Goal: Task Accomplishment & Management: Use online tool/utility

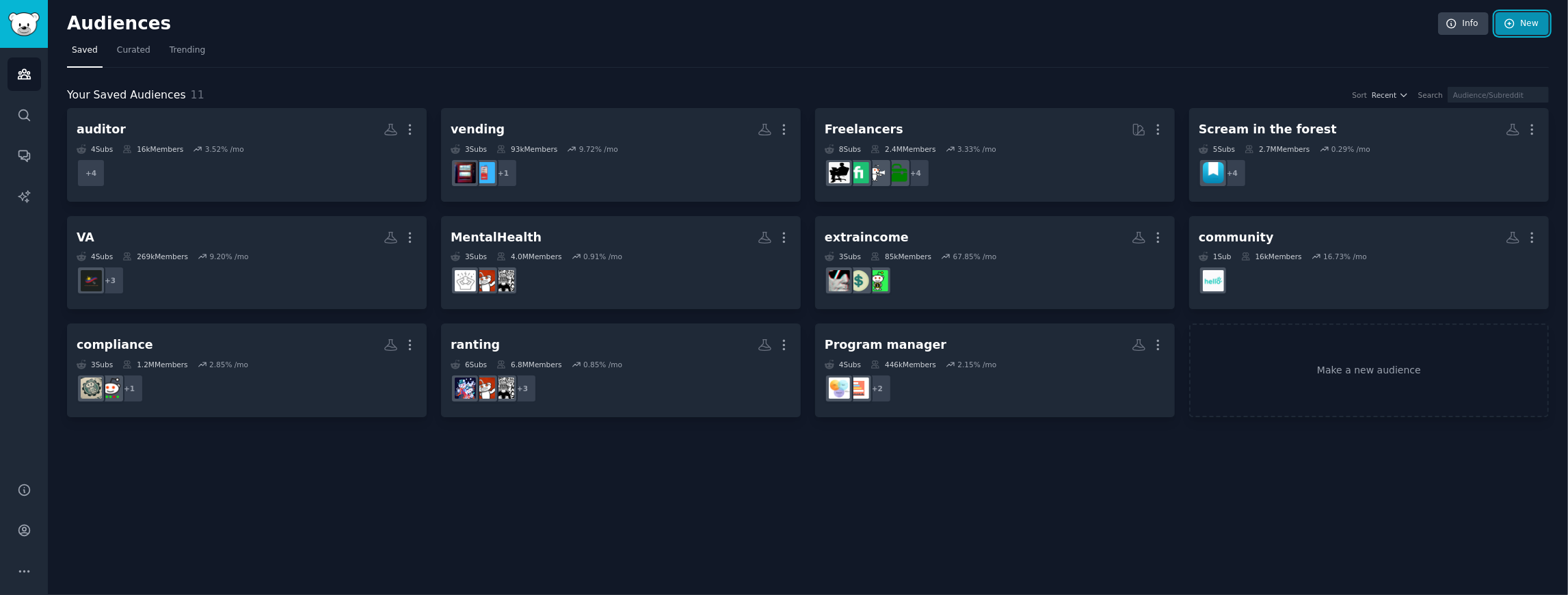
click at [1514, 24] on icon at bounding box center [1509, 23] width 9 height 9
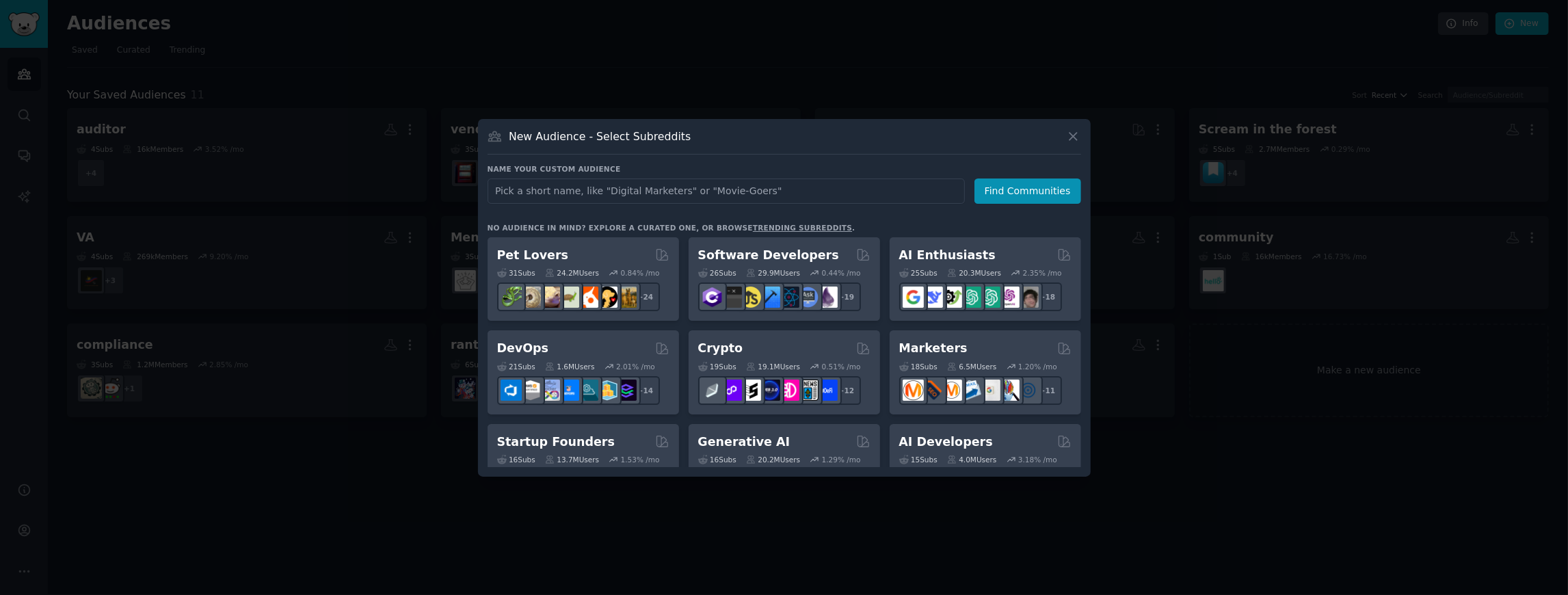
click at [634, 194] on input "text" at bounding box center [726, 191] width 477 height 26
type input "Construction"
click at [988, 187] on button "Find Communities" at bounding box center [1028, 191] width 107 height 26
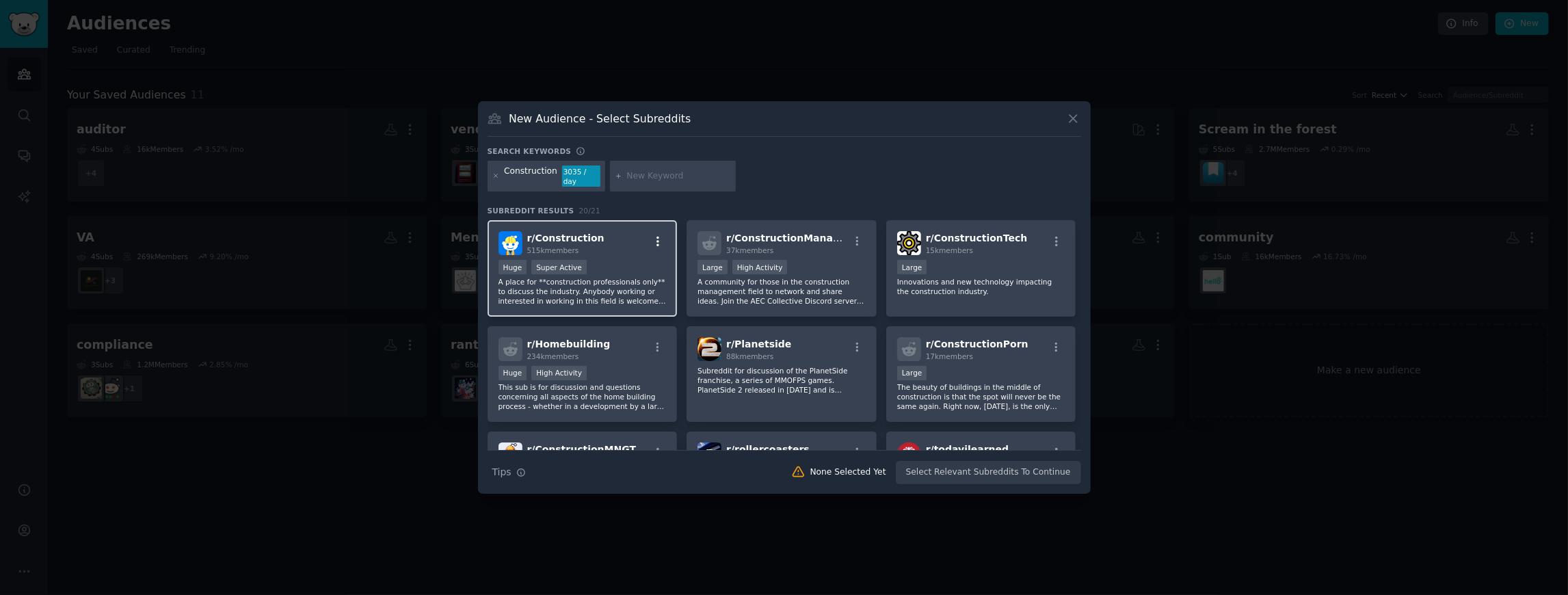
click at [654, 238] on icon "button" at bounding box center [658, 242] width 12 height 12
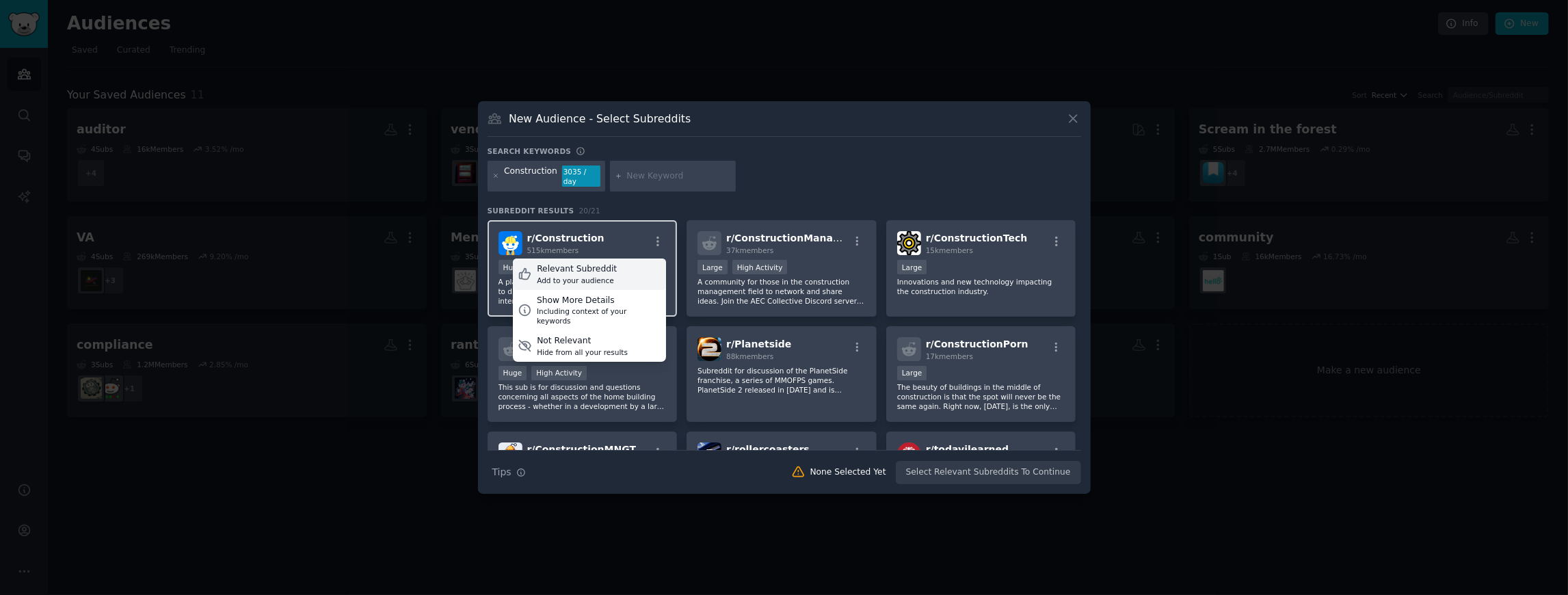
click at [594, 264] on div "Relevant Subreddit" at bounding box center [576, 269] width 80 height 12
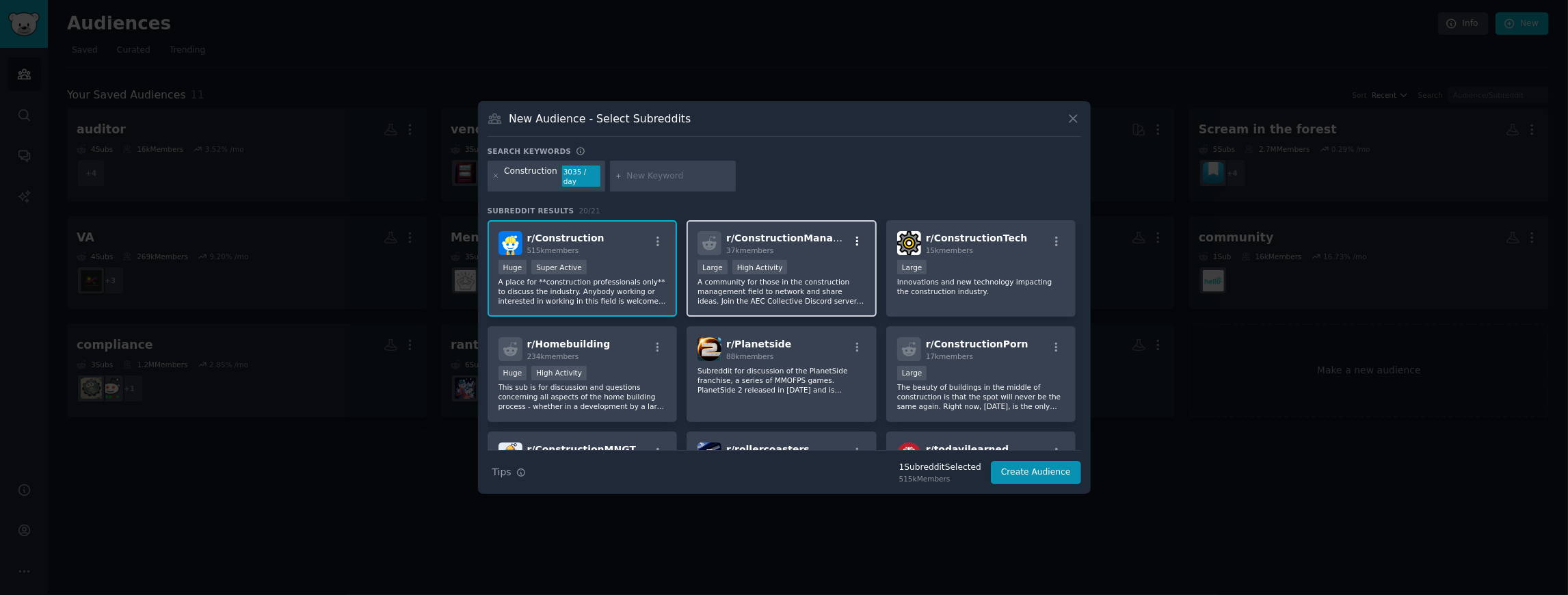
click at [851, 236] on icon "button" at bounding box center [857, 242] width 12 height 12
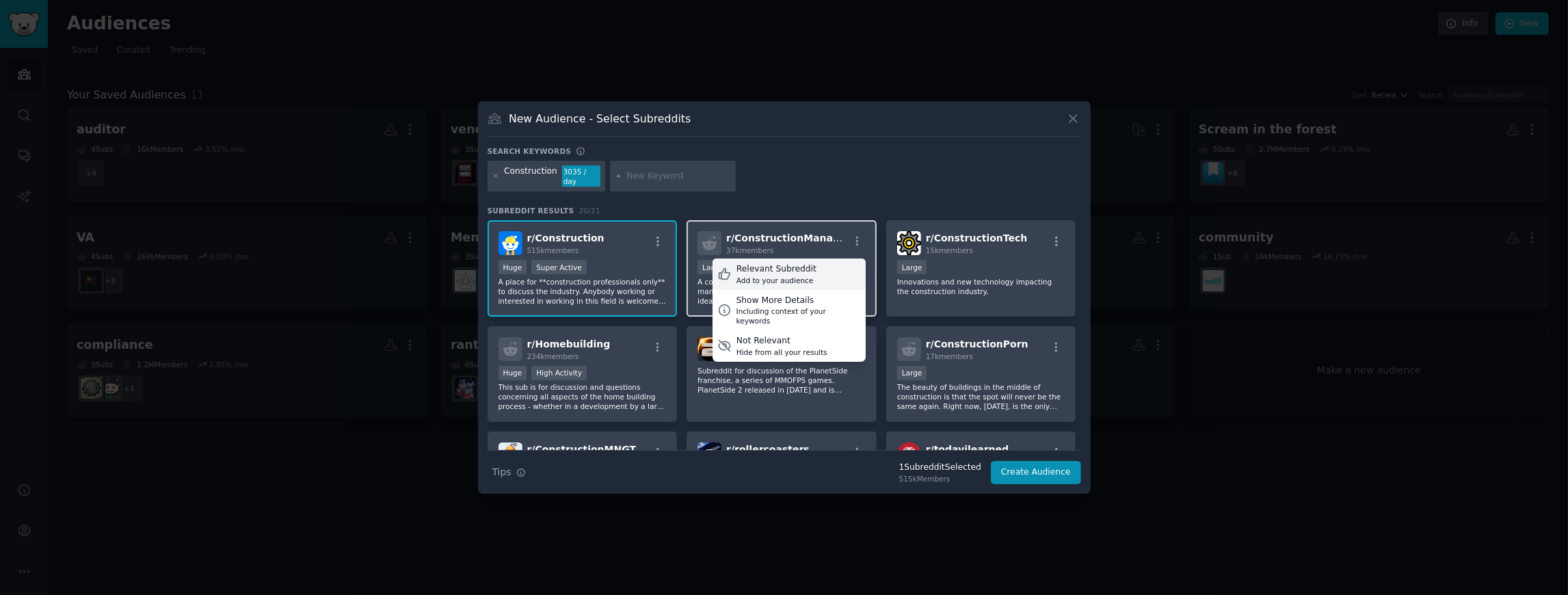
click at [799, 265] on div "Relevant Subreddit" at bounding box center [776, 269] width 80 height 12
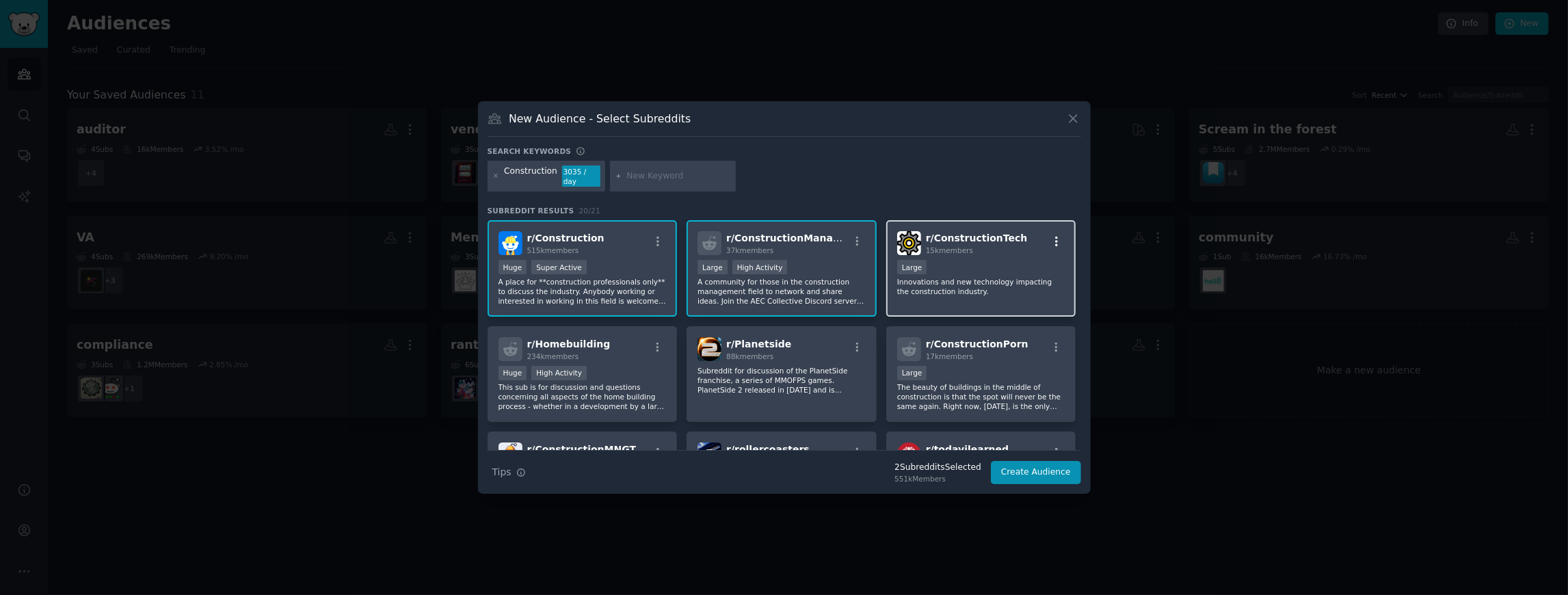
click at [1052, 236] on icon "button" at bounding box center [1056, 242] width 12 height 12
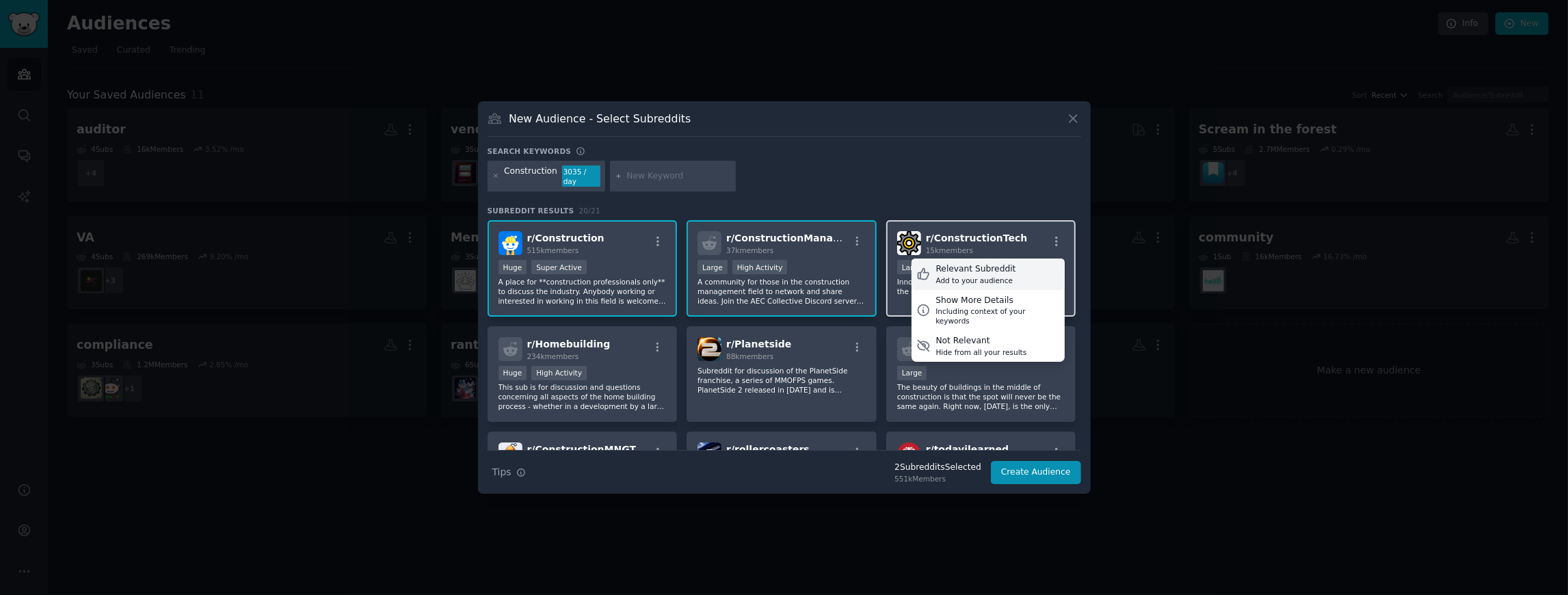
click at [962, 263] on div "Relevant Subreddit" at bounding box center [975, 269] width 80 height 12
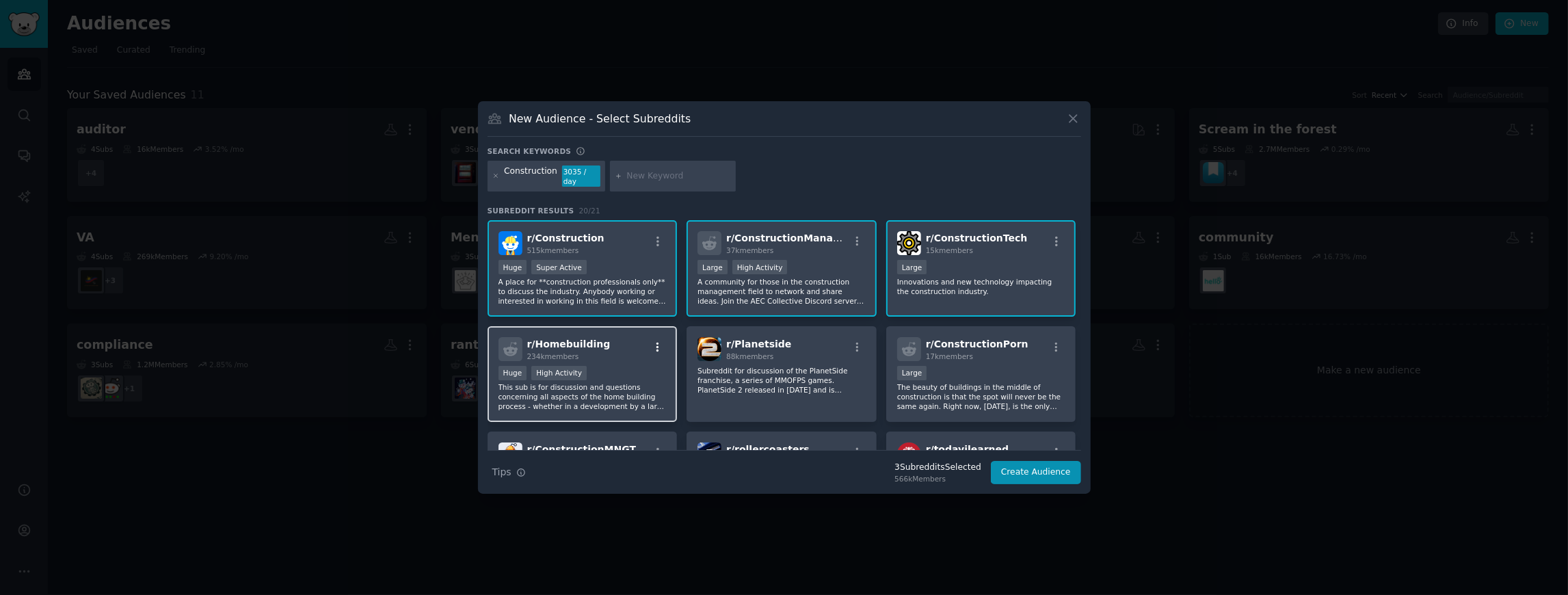
click at [658, 341] on icon "button" at bounding box center [658, 347] width 12 height 12
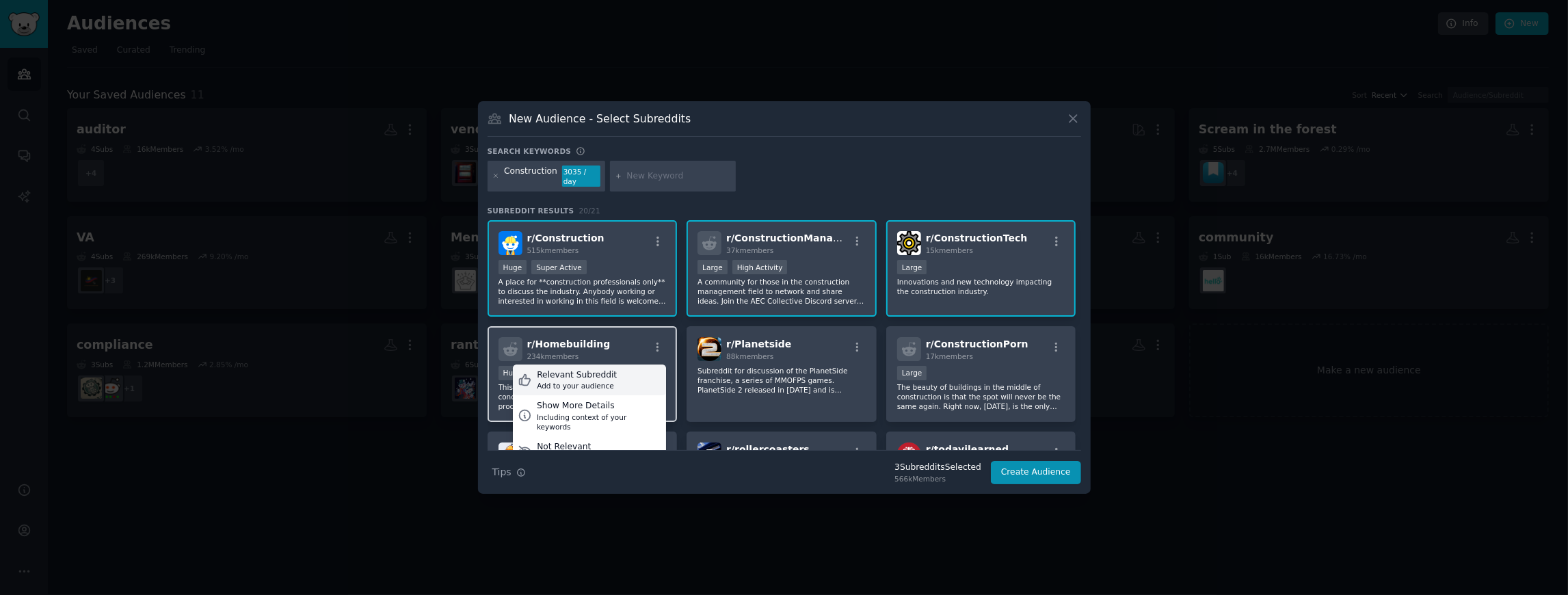
click at [654, 368] on div "Relevant Subreddit Add to your audience" at bounding box center [589, 381] width 153 height 32
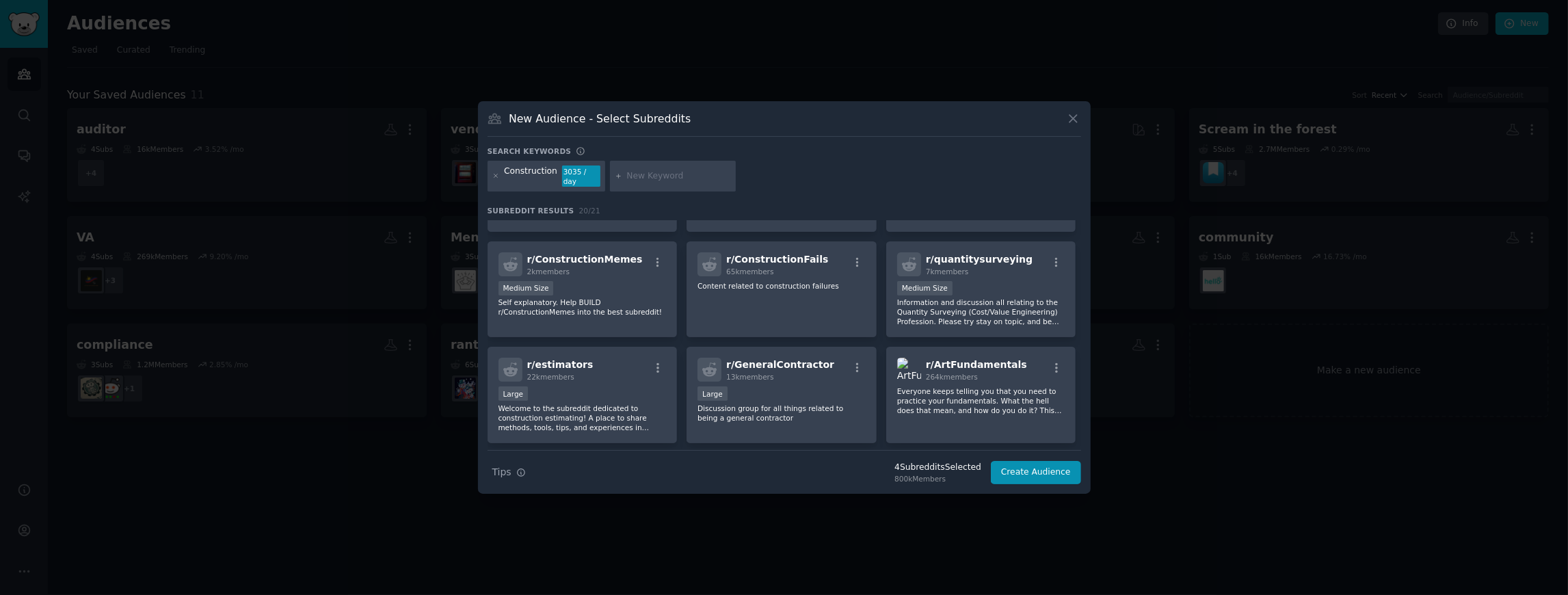
scroll to position [319, 0]
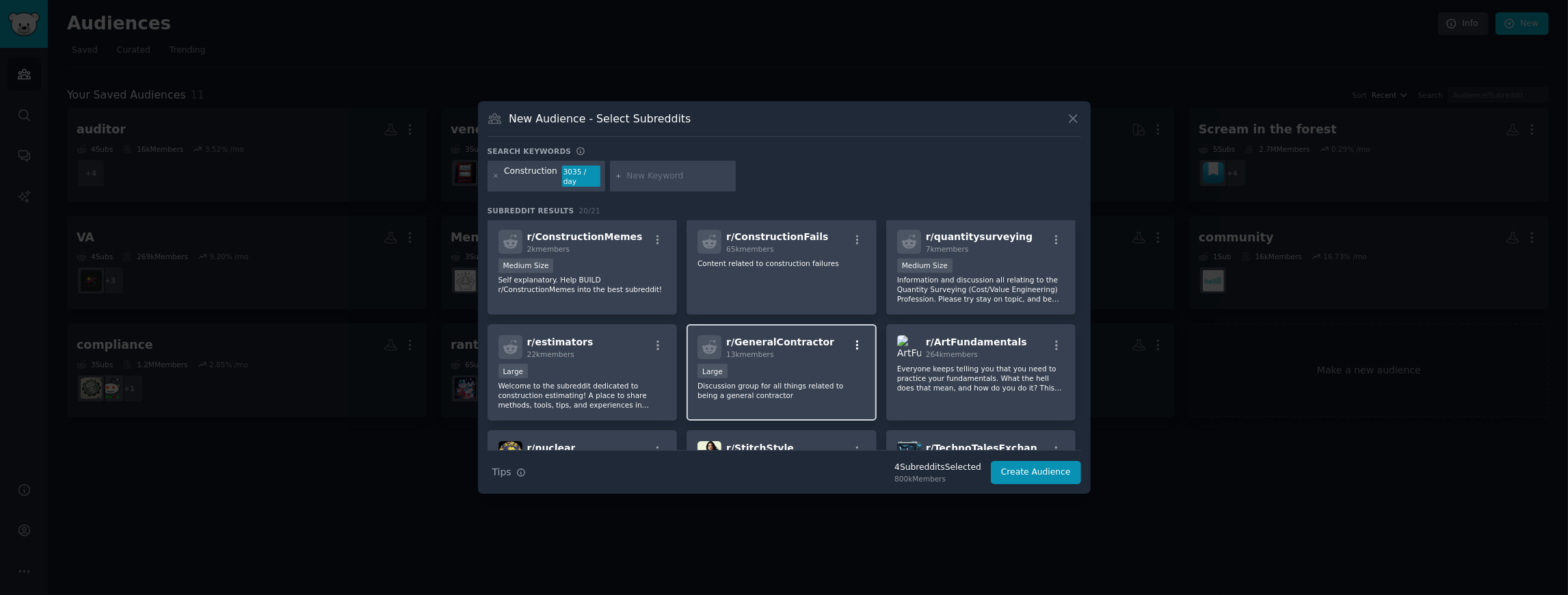
click at [859, 341] on icon "button" at bounding box center [857, 345] width 12 height 12
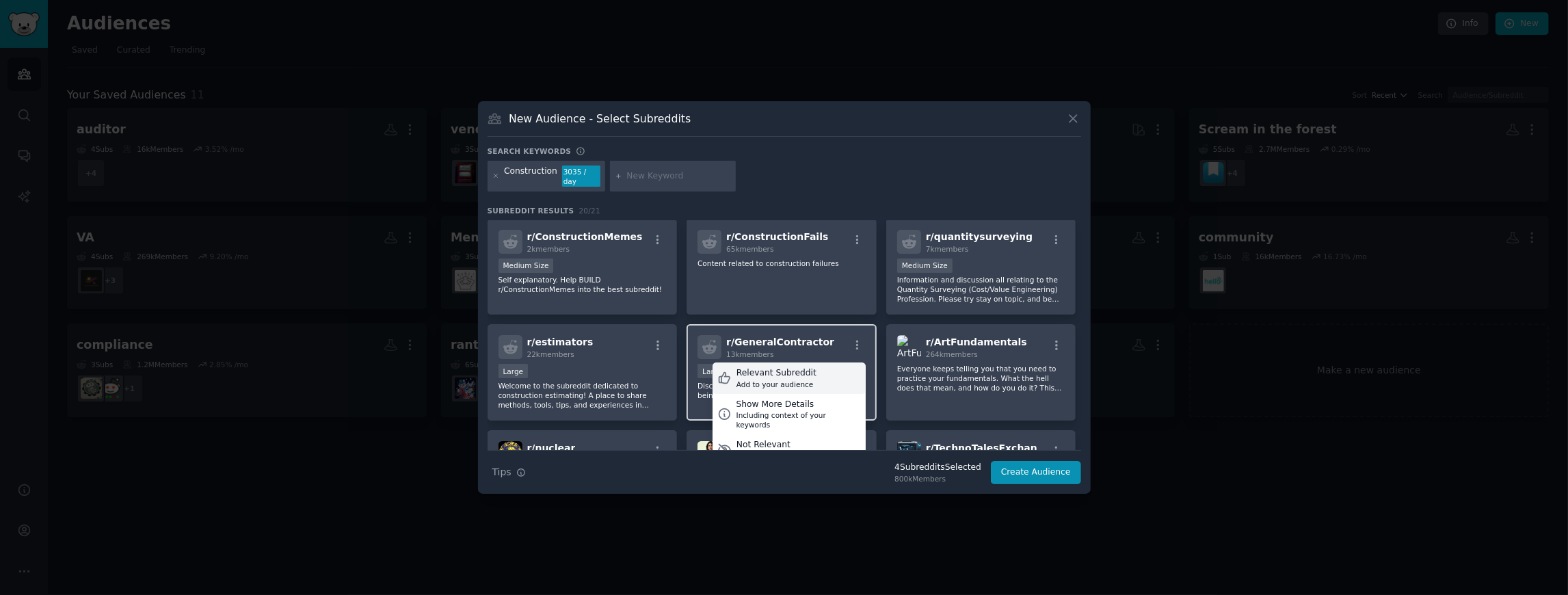
click at [784, 380] on div "Add to your audience" at bounding box center [776, 385] width 80 height 10
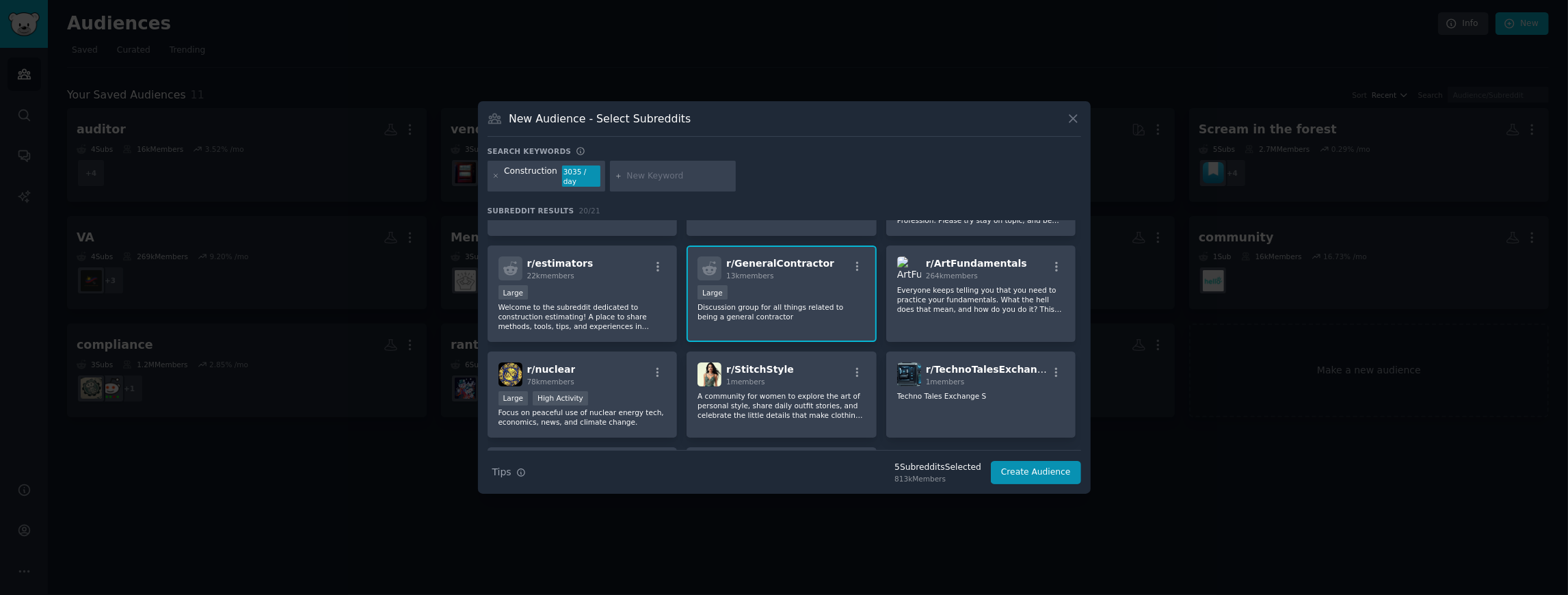
scroll to position [456, 0]
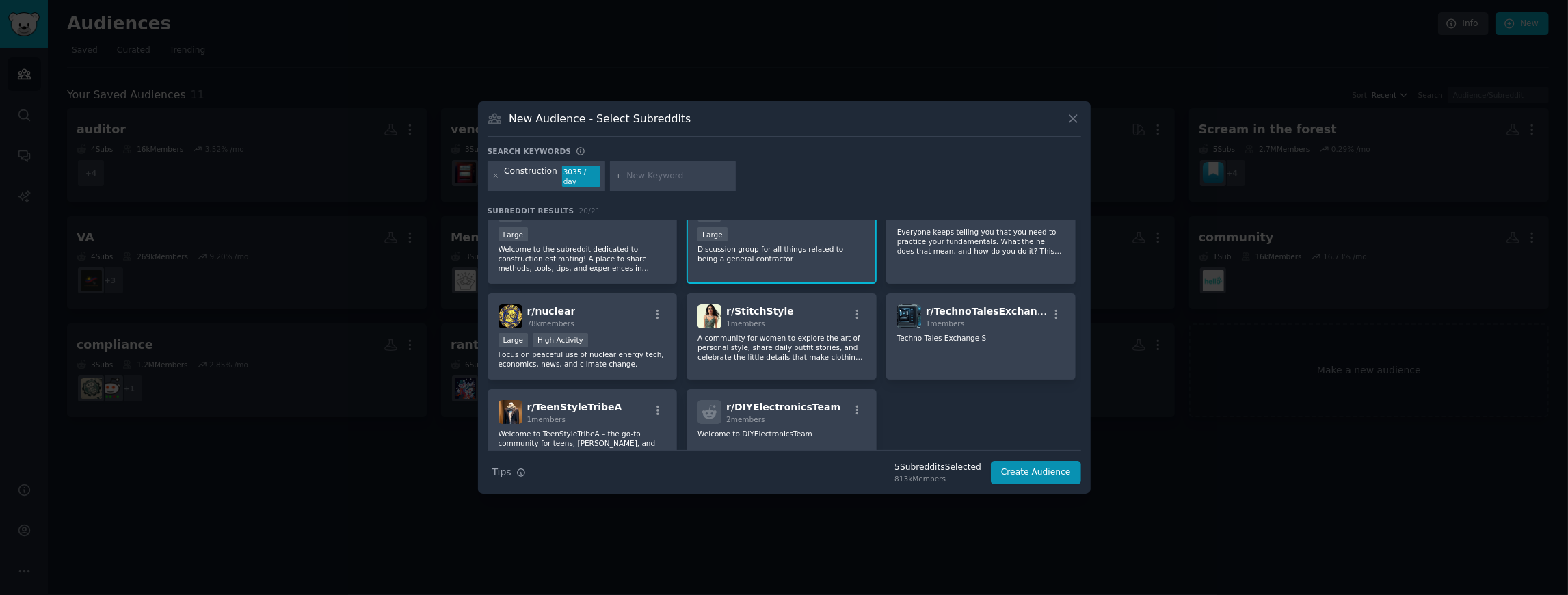
click at [635, 174] on input "text" at bounding box center [678, 177] width 104 height 12
type input "flipping"
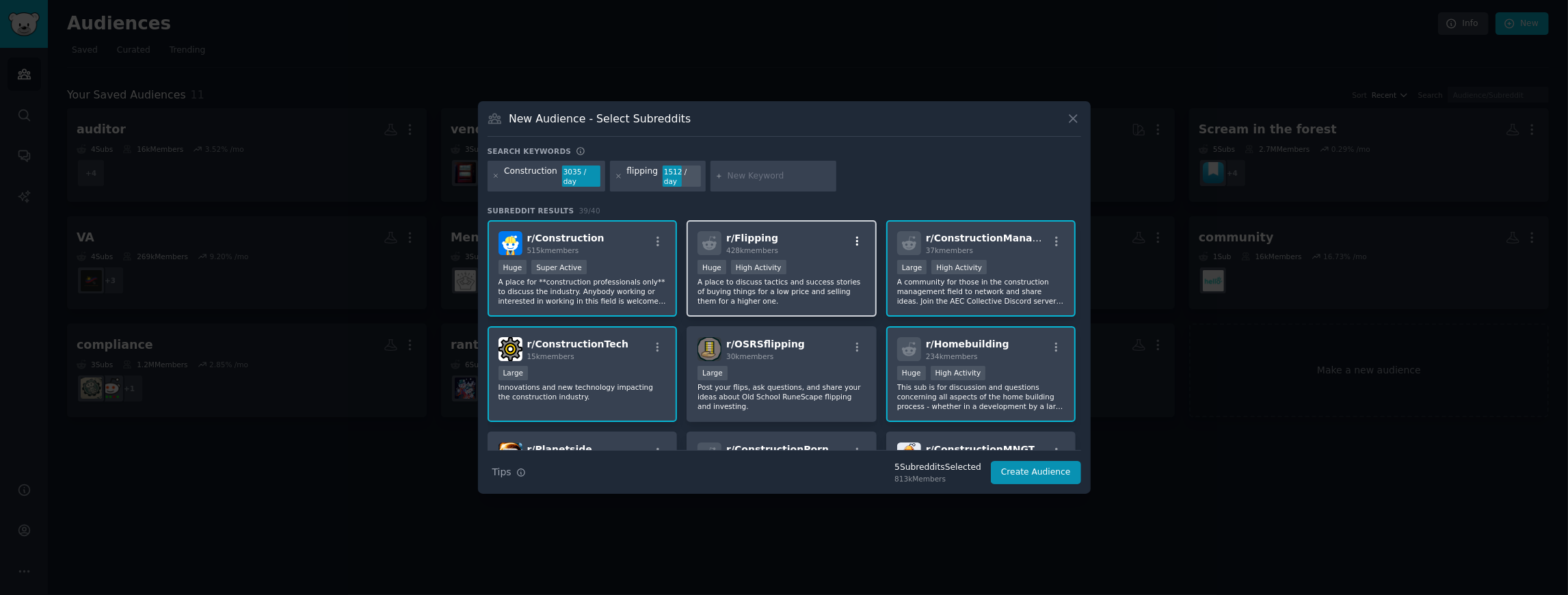
click at [851, 236] on icon "button" at bounding box center [857, 242] width 12 height 12
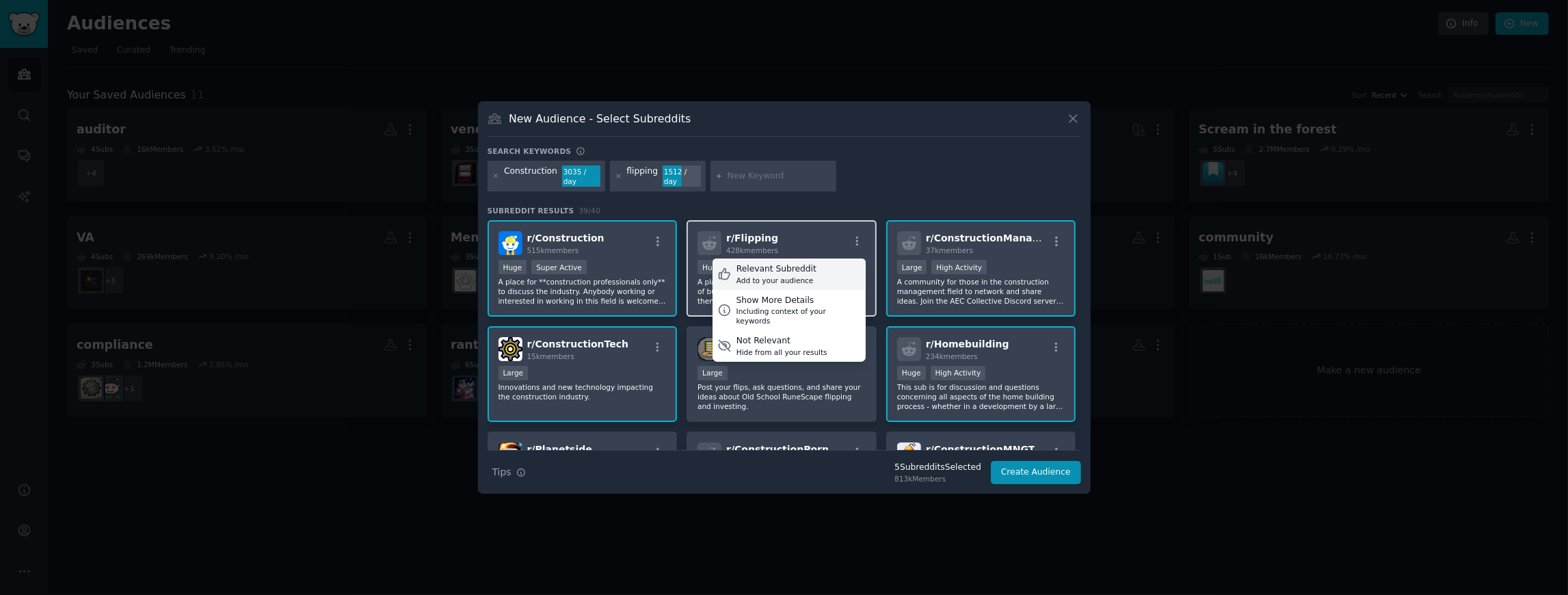
click at [817, 270] on div "Relevant Subreddit Add to your audience" at bounding box center [789, 274] width 153 height 32
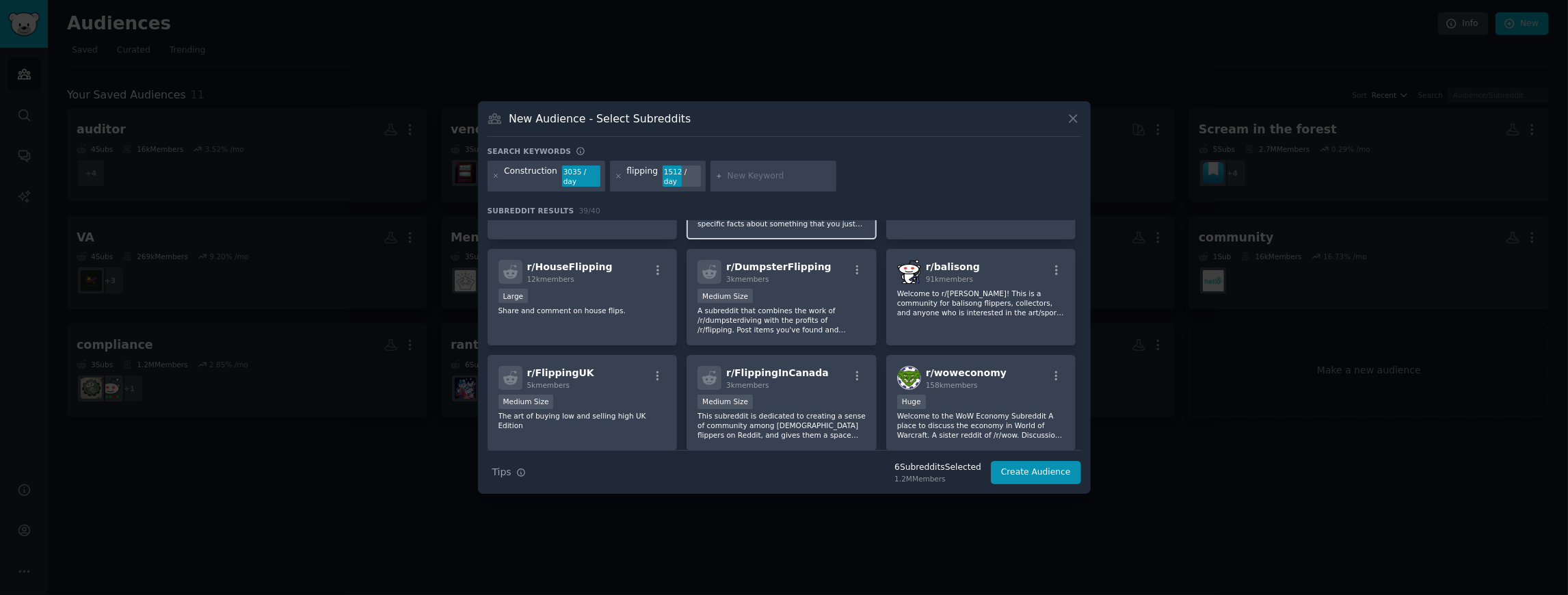
scroll to position [410, 0]
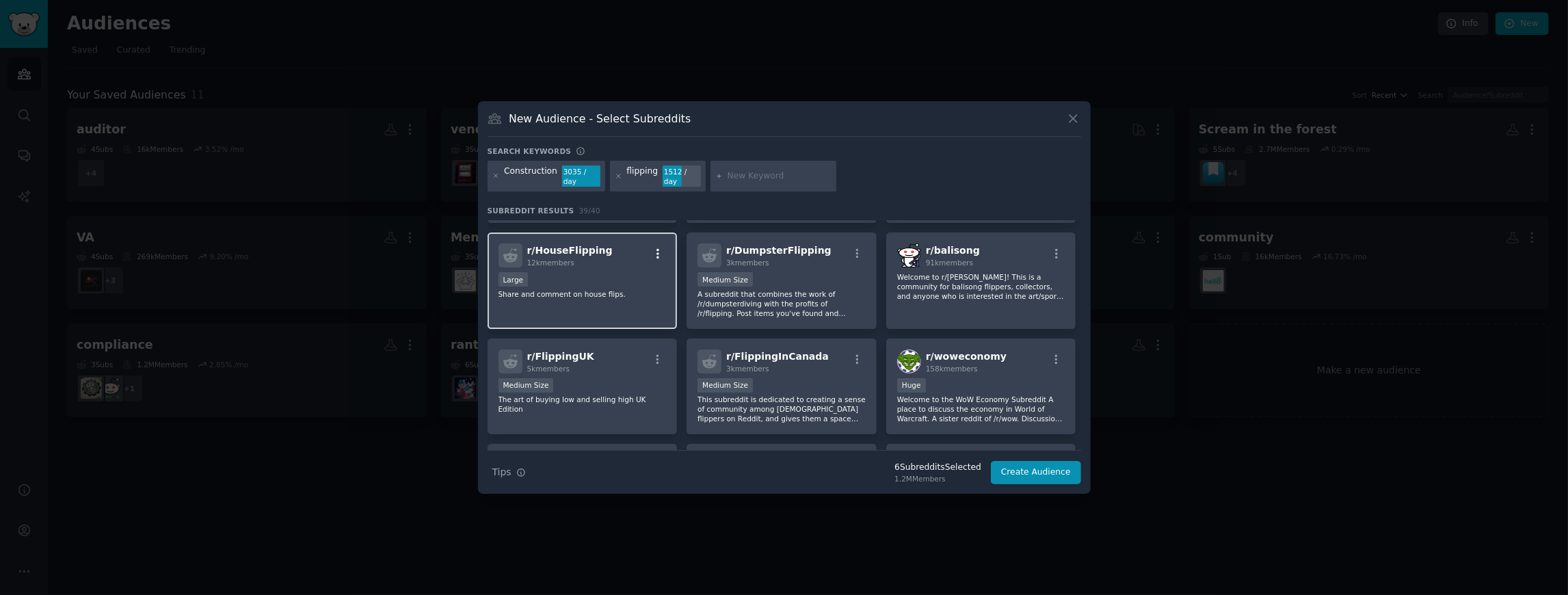
click at [657, 249] on icon "button" at bounding box center [658, 254] width 3 height 10
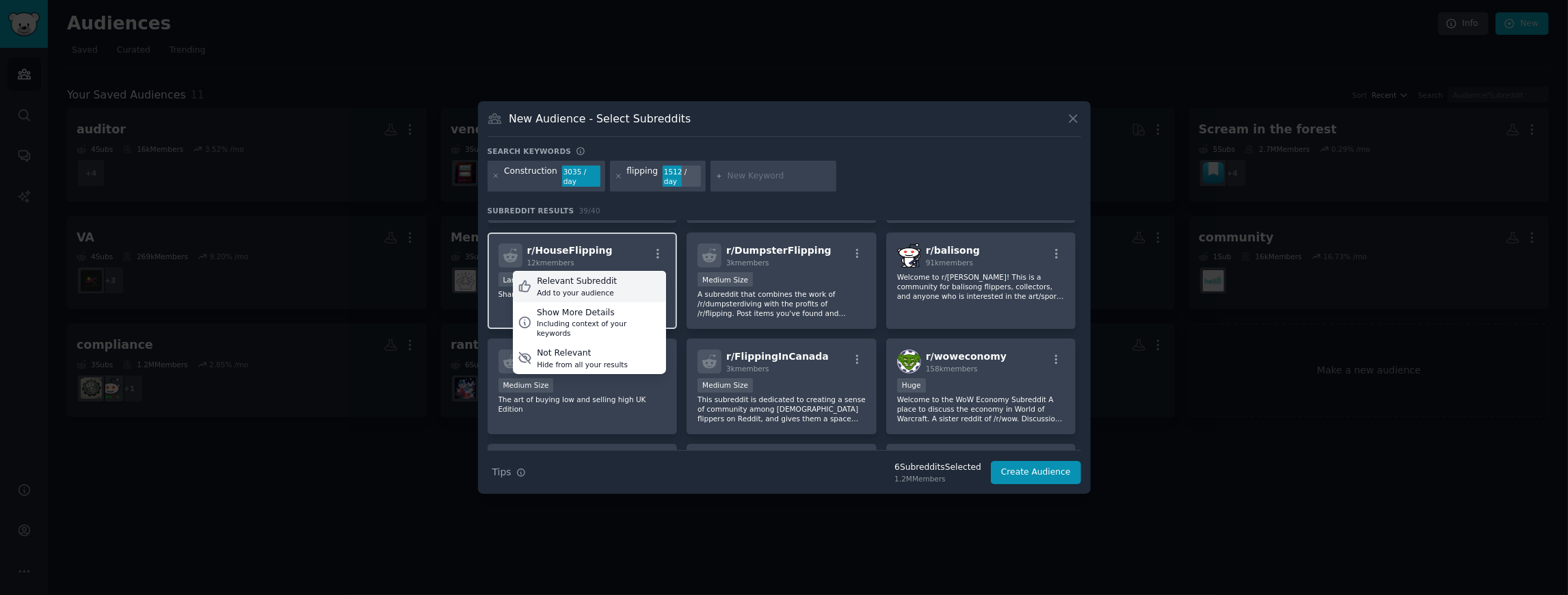
click at [647, 274] on div "Relevant Subreddit Add to your audience" at bounding box center [589, 287] width 153 height 32
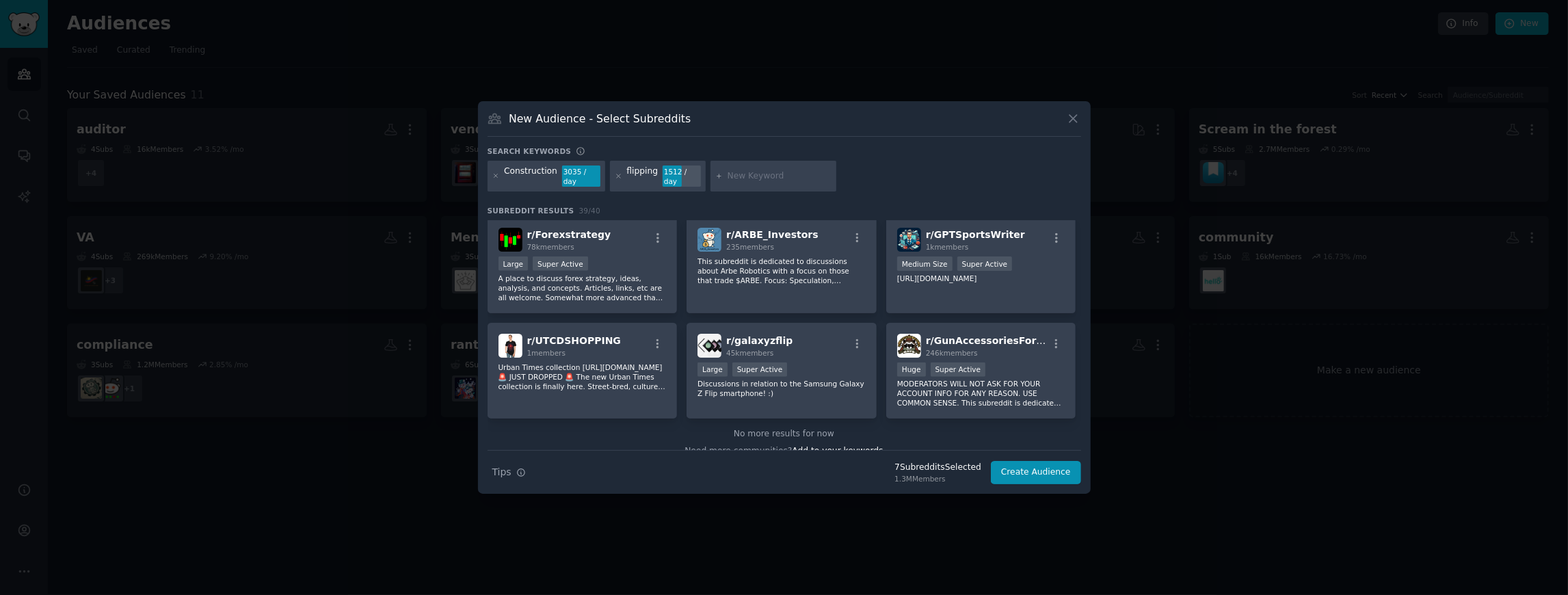
scroll to position [1156, 0]
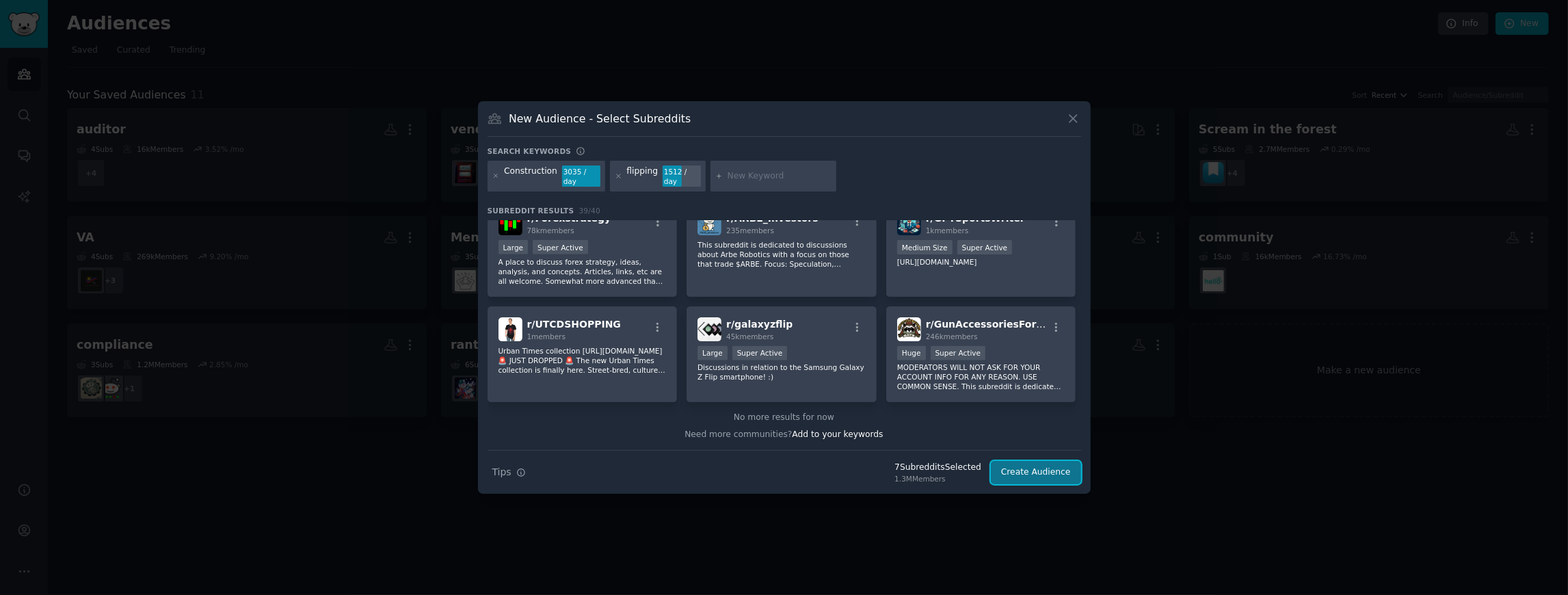
click at [1017, 466] on button "Create Audience" at bounding box center [1036, 473] width 91 height 24
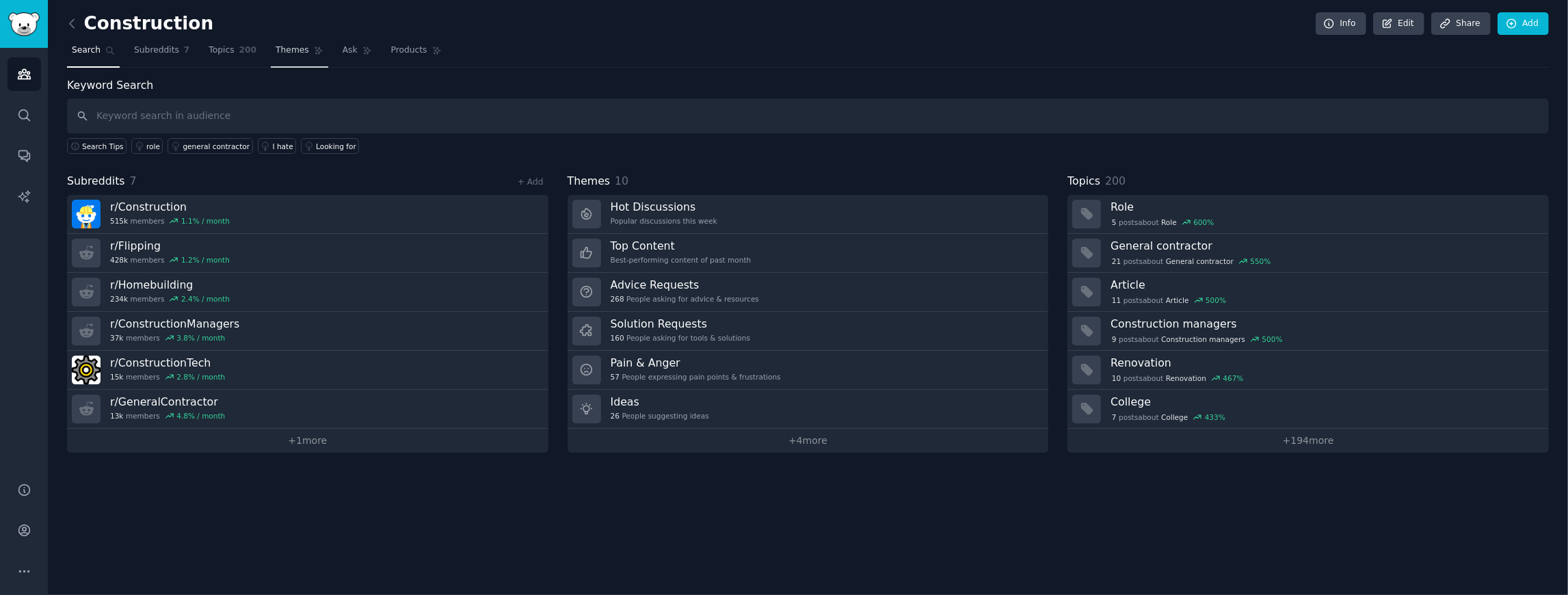
click at [271, 56] on link "Themes" at bounding box center [300, 53] width 57 height 28
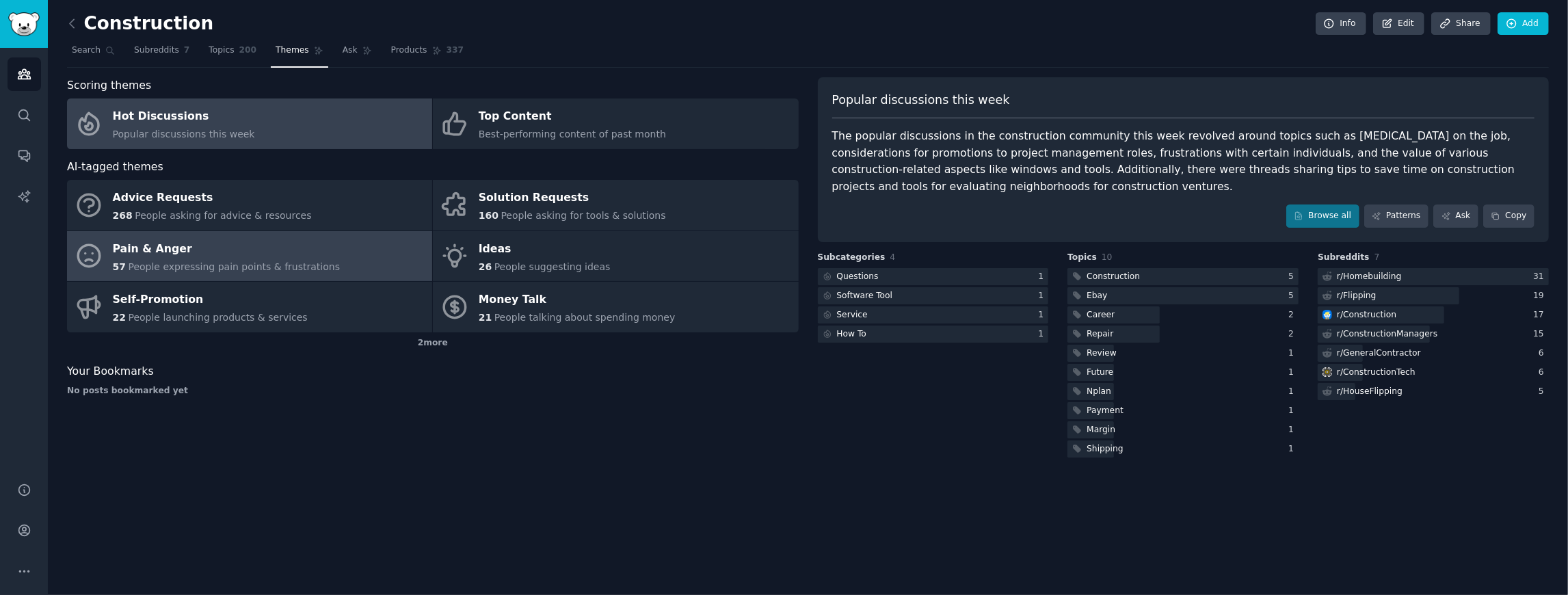
click at [395, 247] on link "Pain & Anger 57 People expressing pain points & frustrations" at bounding box center [249, 256] width 365 height 50
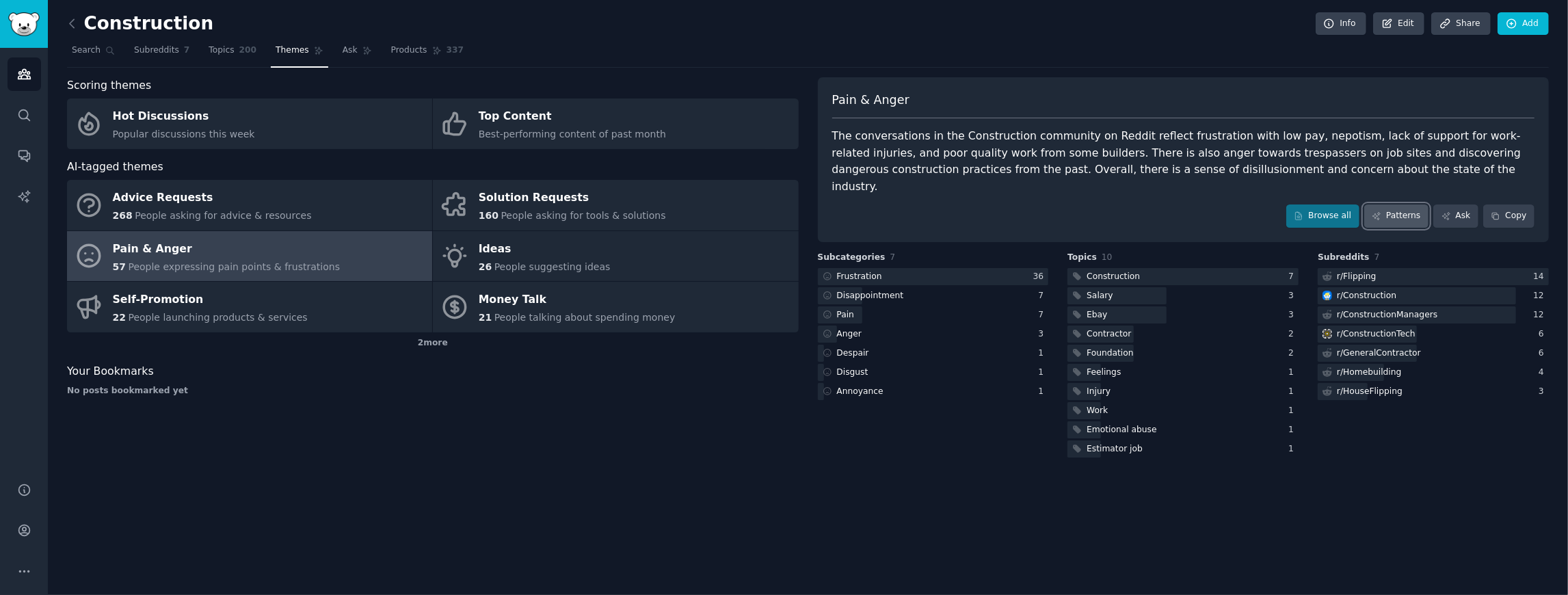
click at [1404, 204] on link "Patterns" at bounding box center [1396, 216] width 64 height 24
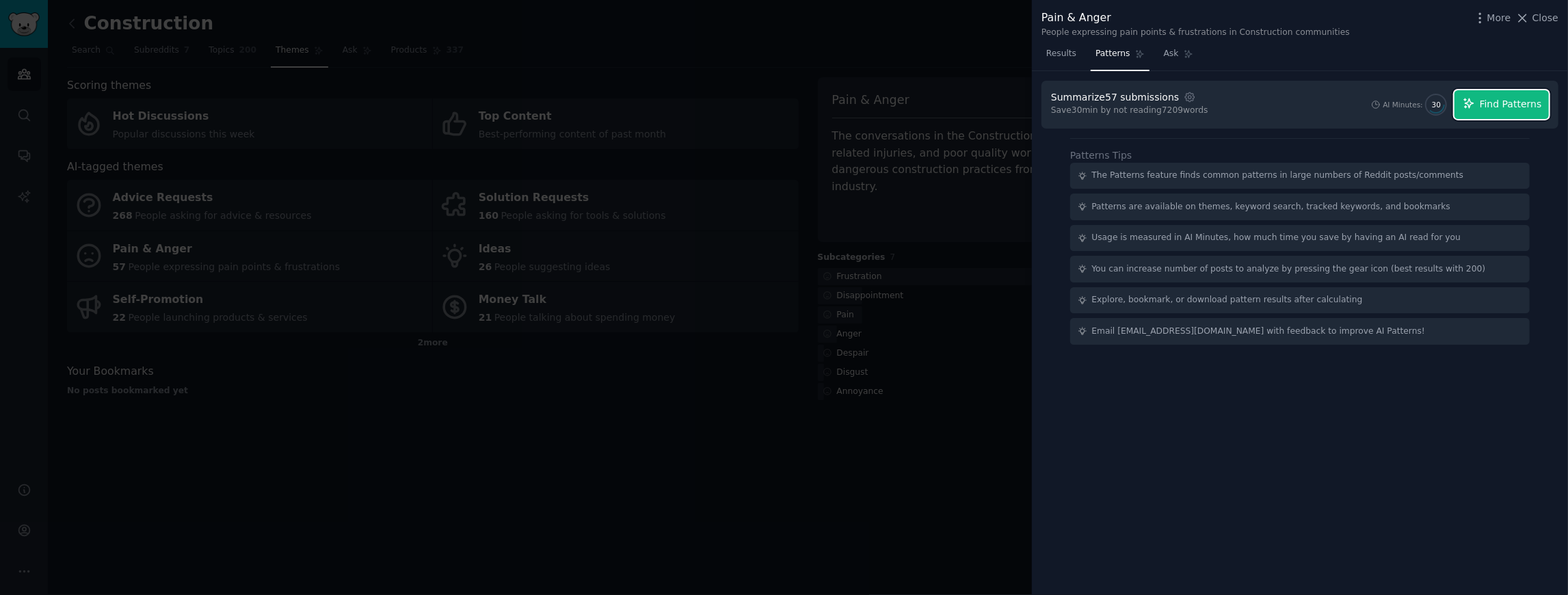
click at [1507, 109] on span "Find Patterns" at bounding box center [1511, 104] width 62 height 15
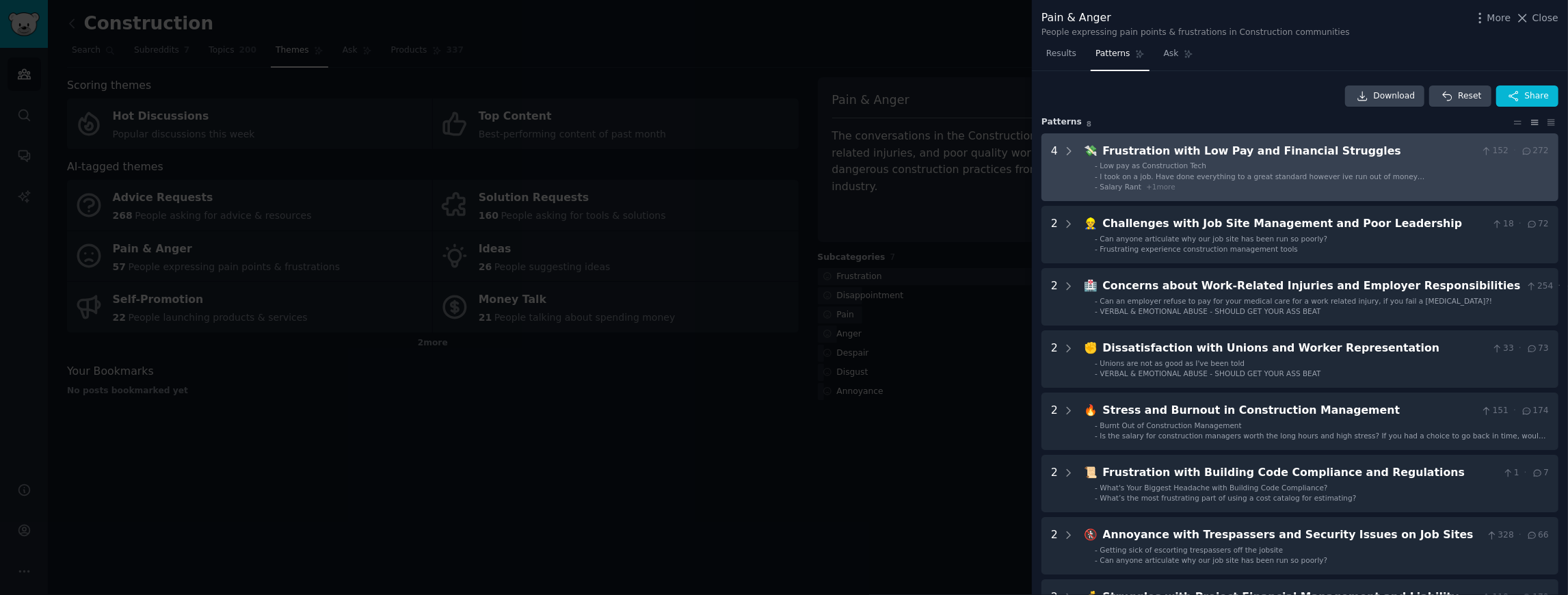
click at [1156, 158] on div "Frustration with Low Pay and Financial Struggles" at bounding box center [1290, 151] width 374 height 17
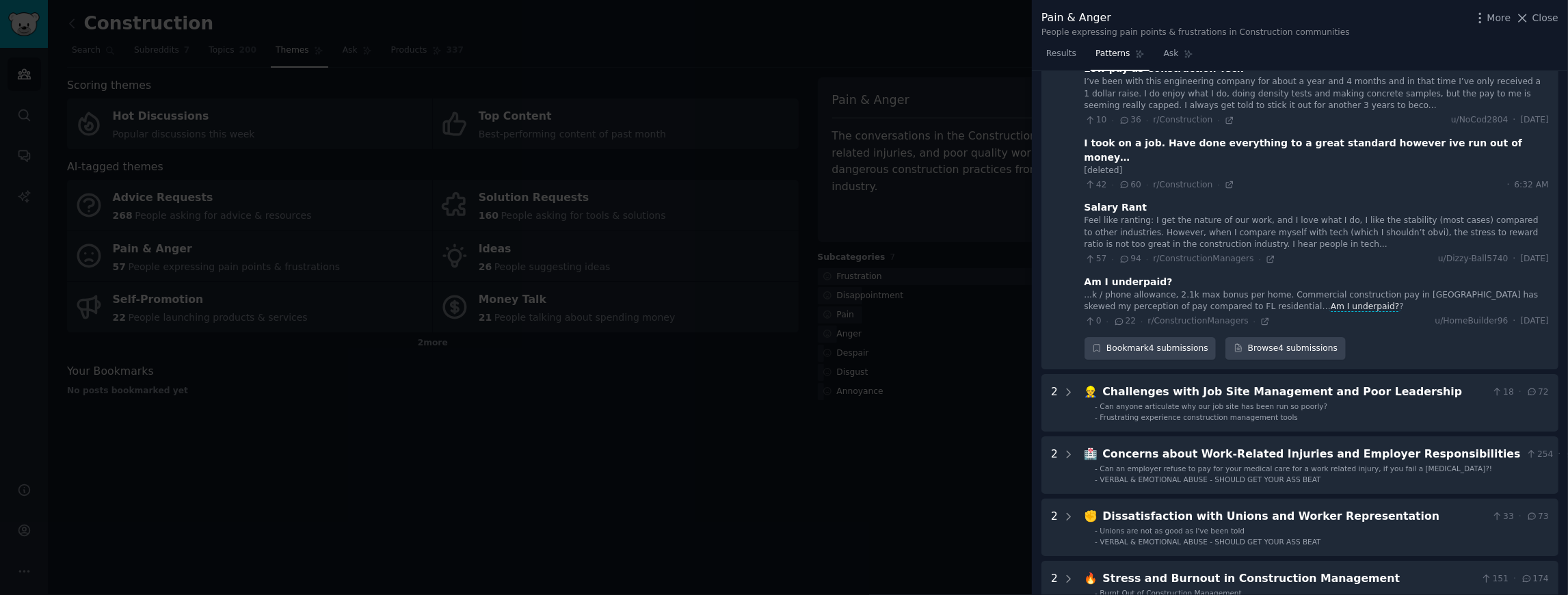
scroll to position [153, 0]
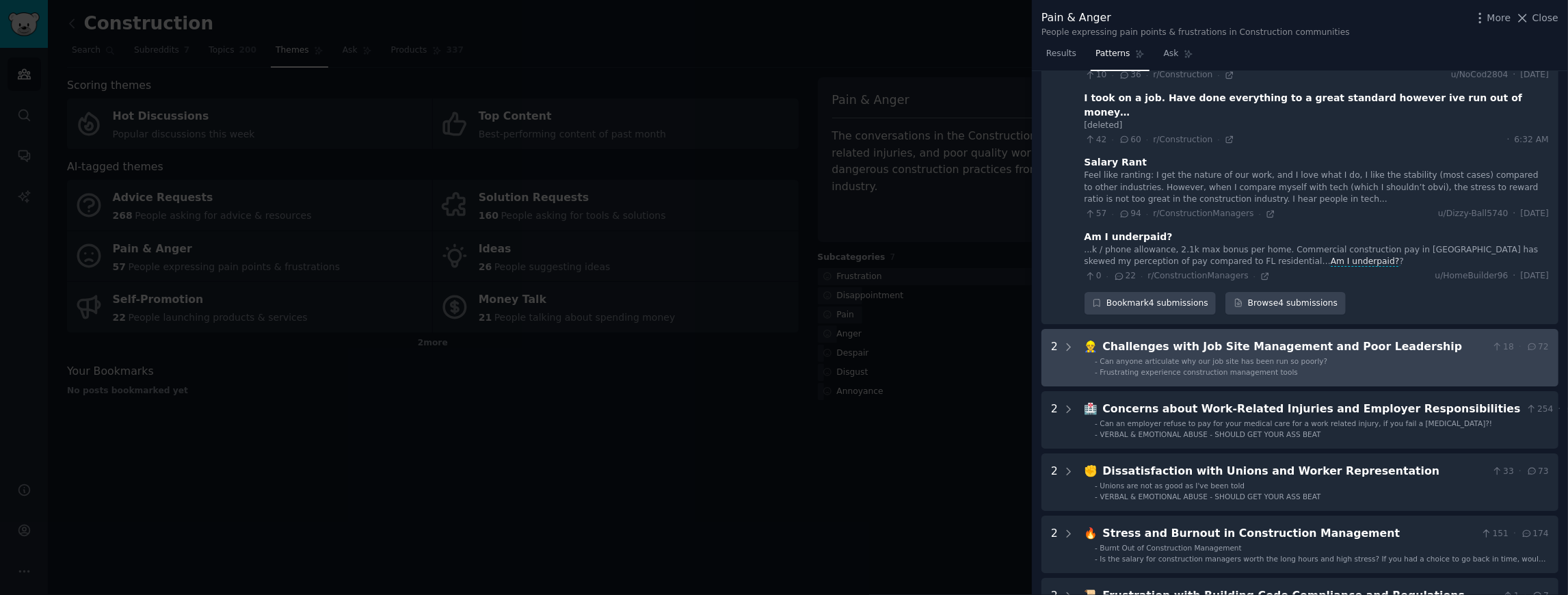
click at [1177, 330] on Leadership "2 👷‍♂️ Challenges with Job Site Management and Poor Leadership 18 · 72 - Can an…" at bounding box center [1300, 358] width 517 height 57
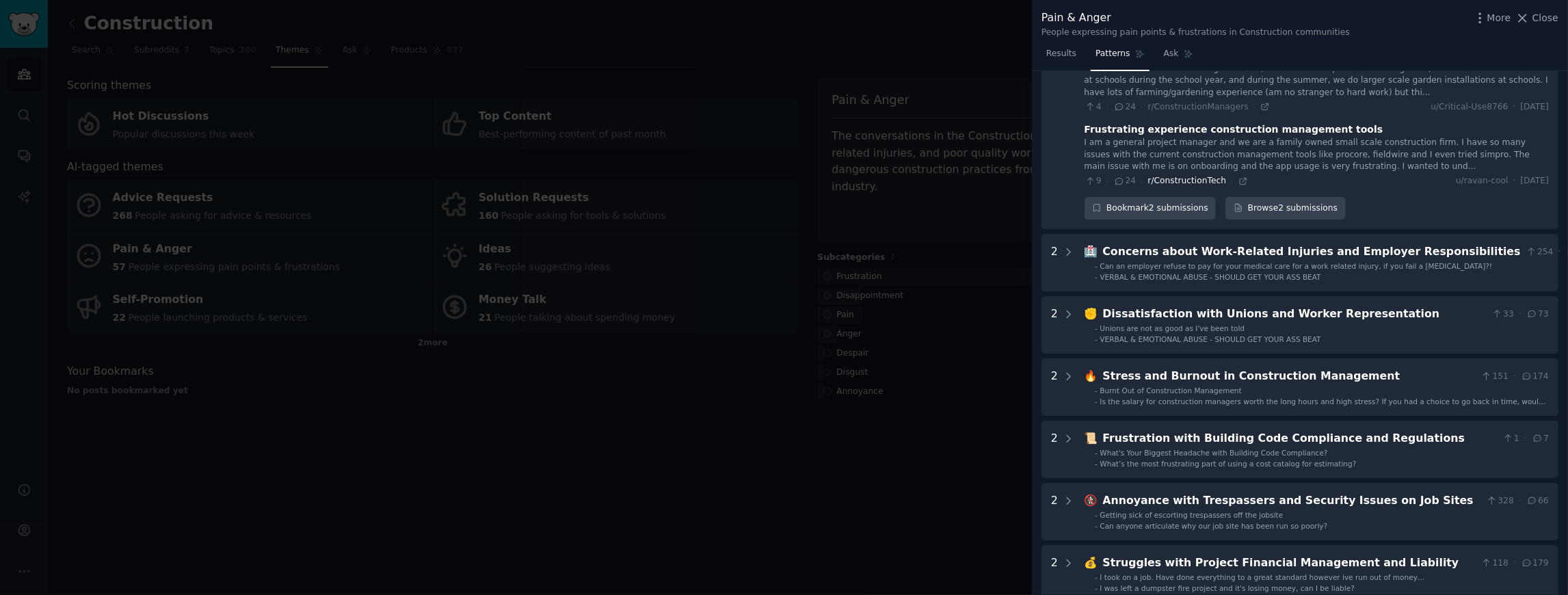
scroll to position [487, 0]
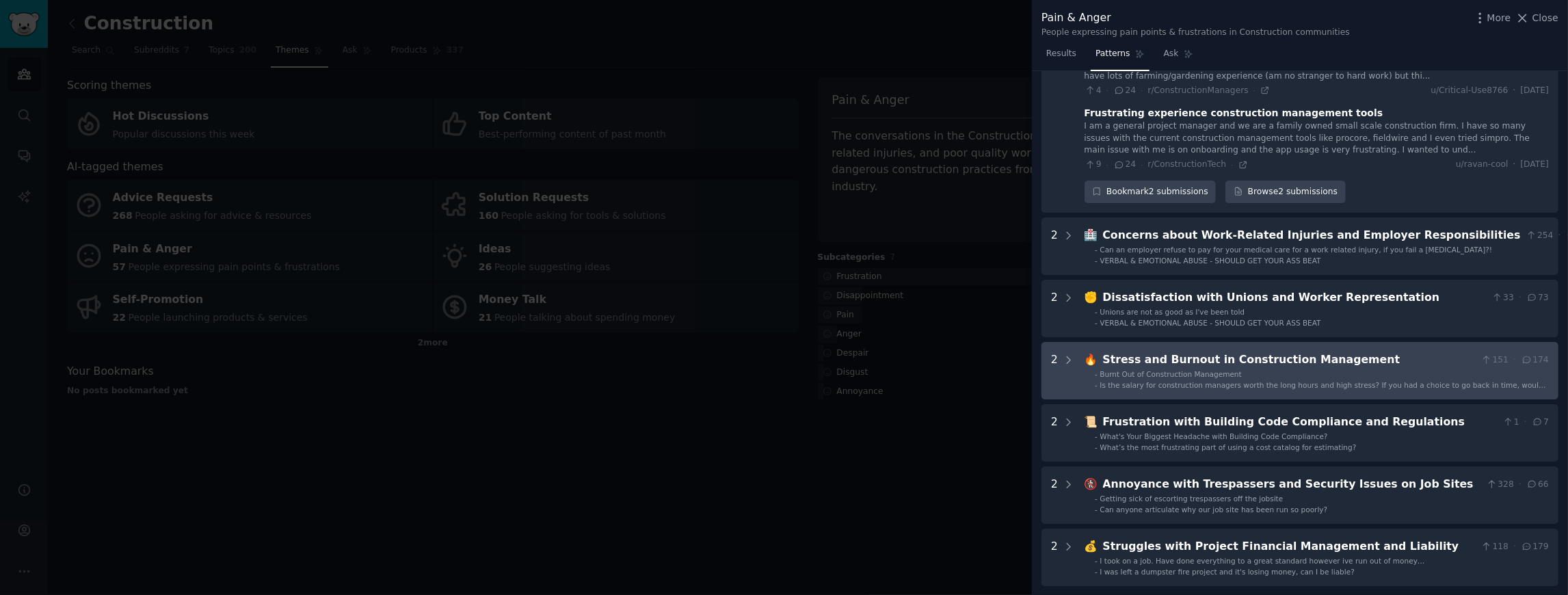
click at [1159, 351] on div "Stress and Burnout in Construction Management" at bounding box center [1290, 359] width 374 height 17
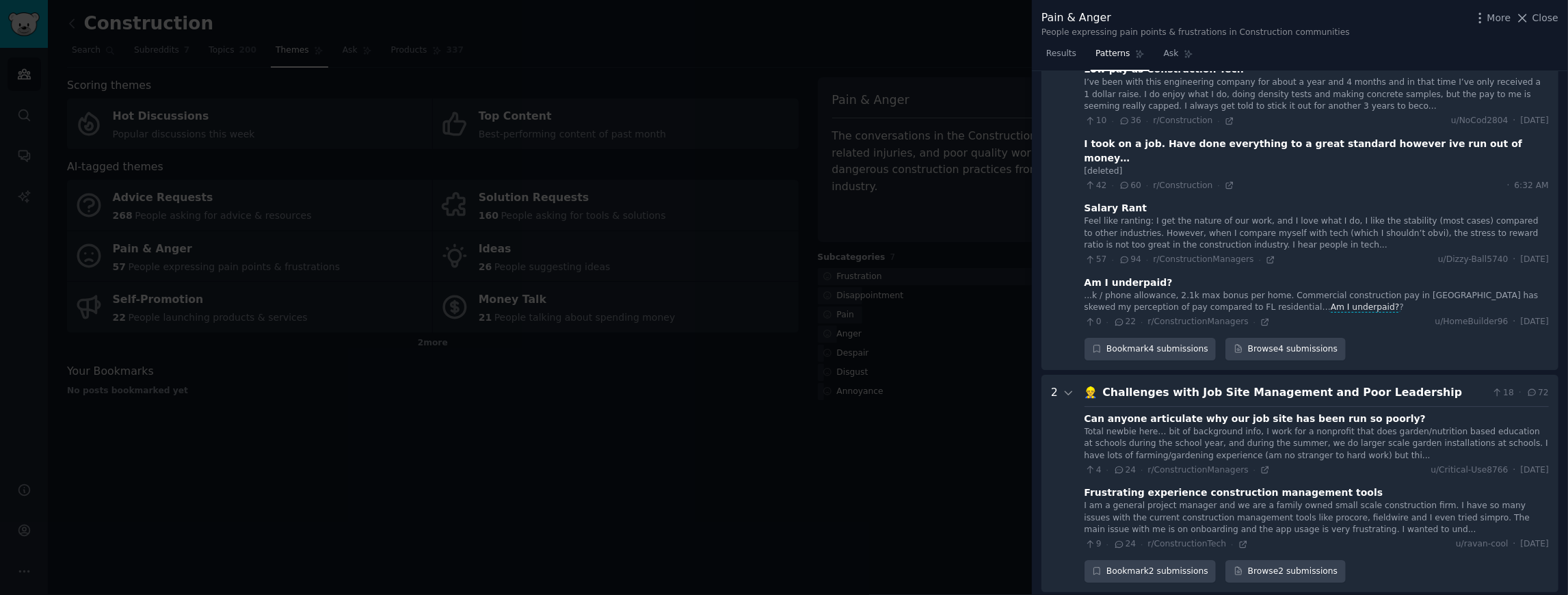
scroll to position [0, 0]
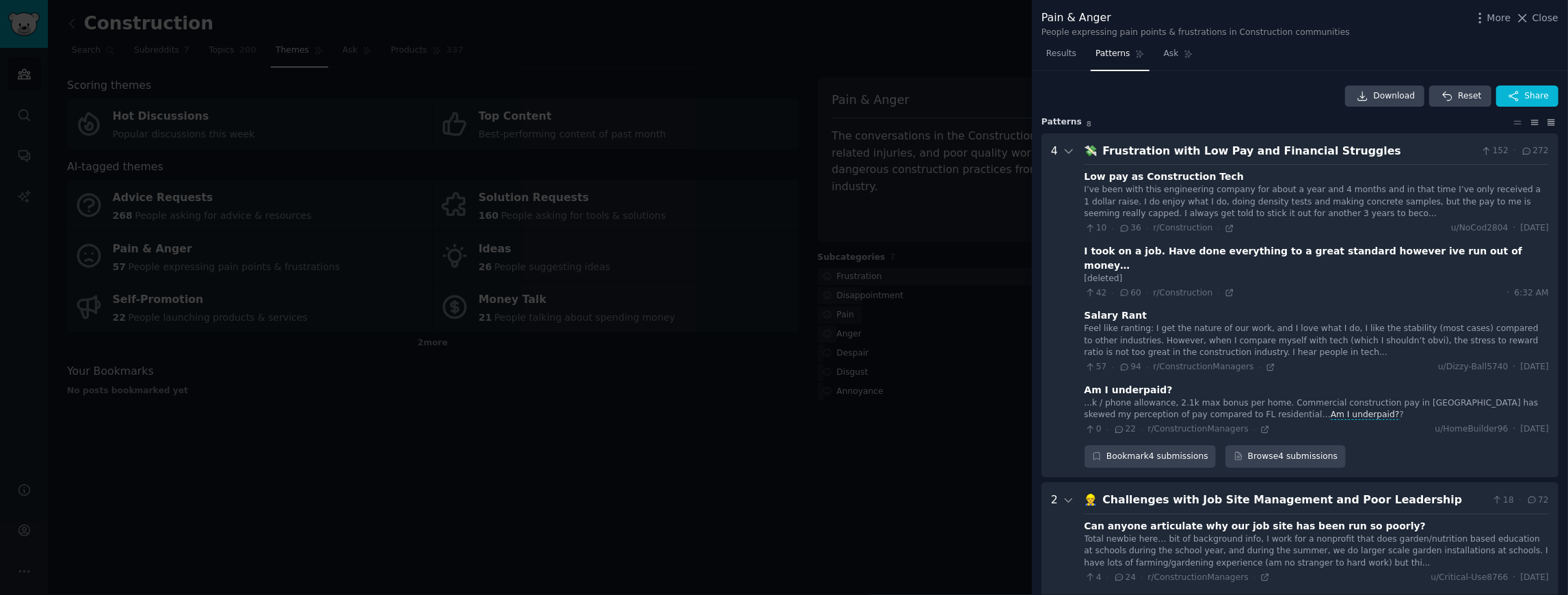
click at [1544, 123] on icon at bounding box center [1551, 122] width 15 height 10
click at [959, 435] on div at bounding box center [784, 297] width 1568 height 595
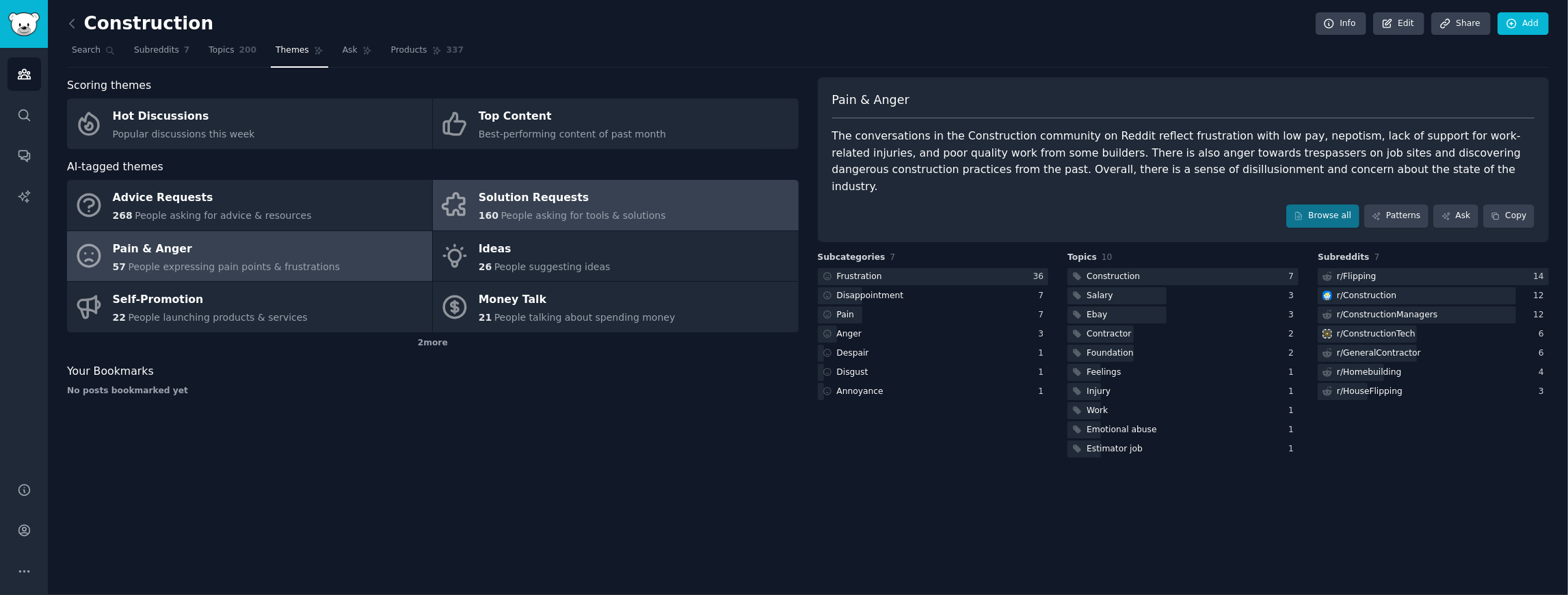
click at [573, 221] on div "160 People asking for tools & solutions" at bounding box center [572, 216] width 187 height 15
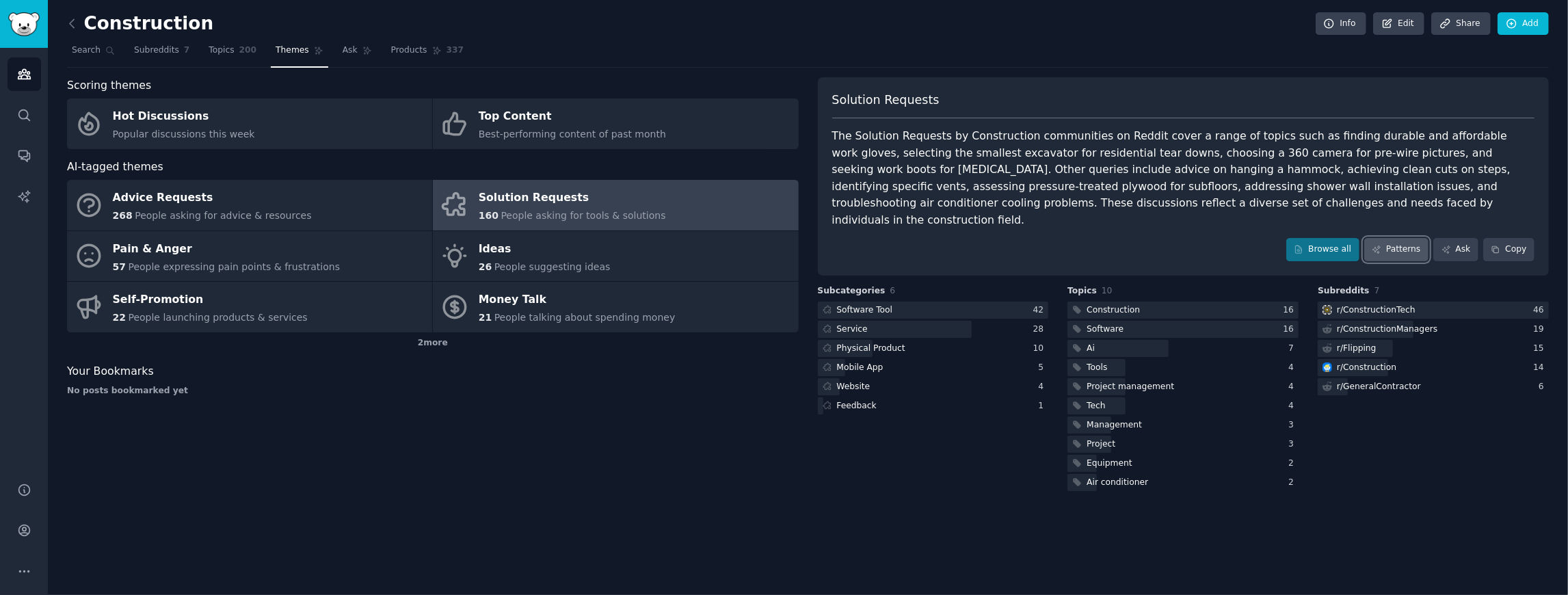
click at [1399, 238] on link "Patterns" at bounding box center [1396, 250] width 64 height 24
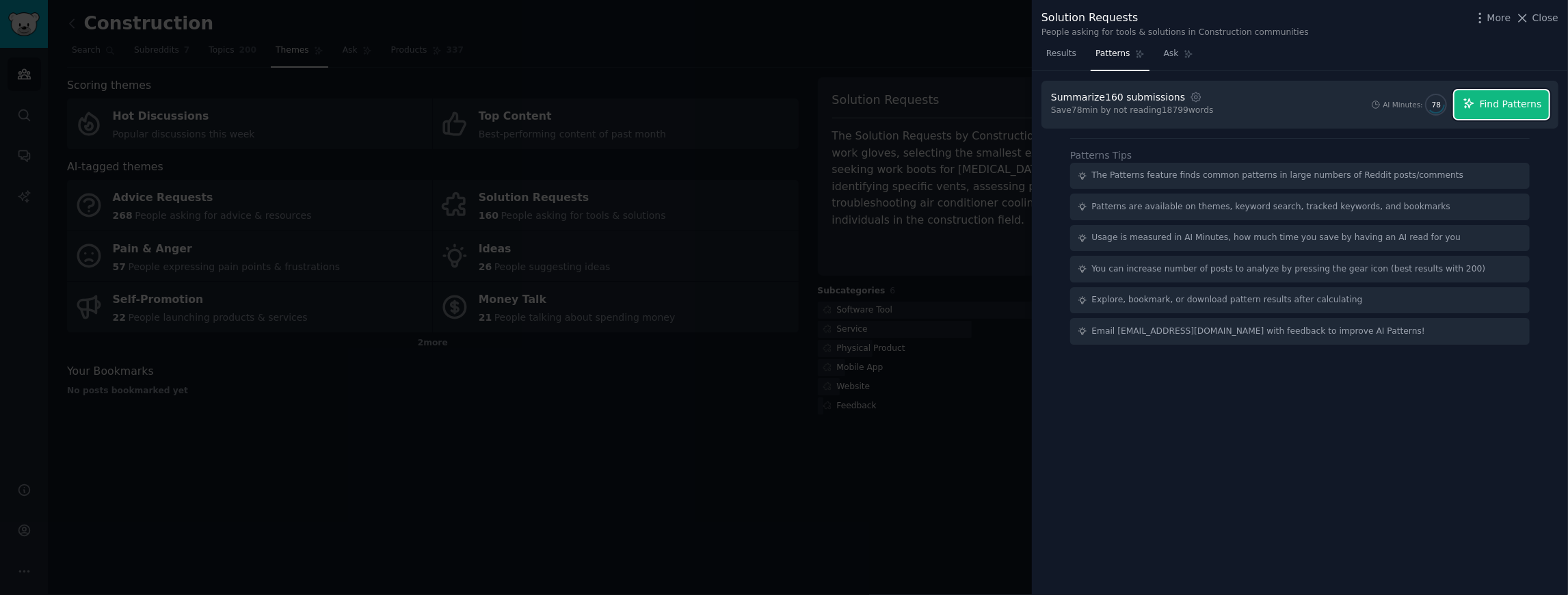
click at [1537, 104] on span "Find Patterns" at bounding box center [1511, 104] width 62 height 15
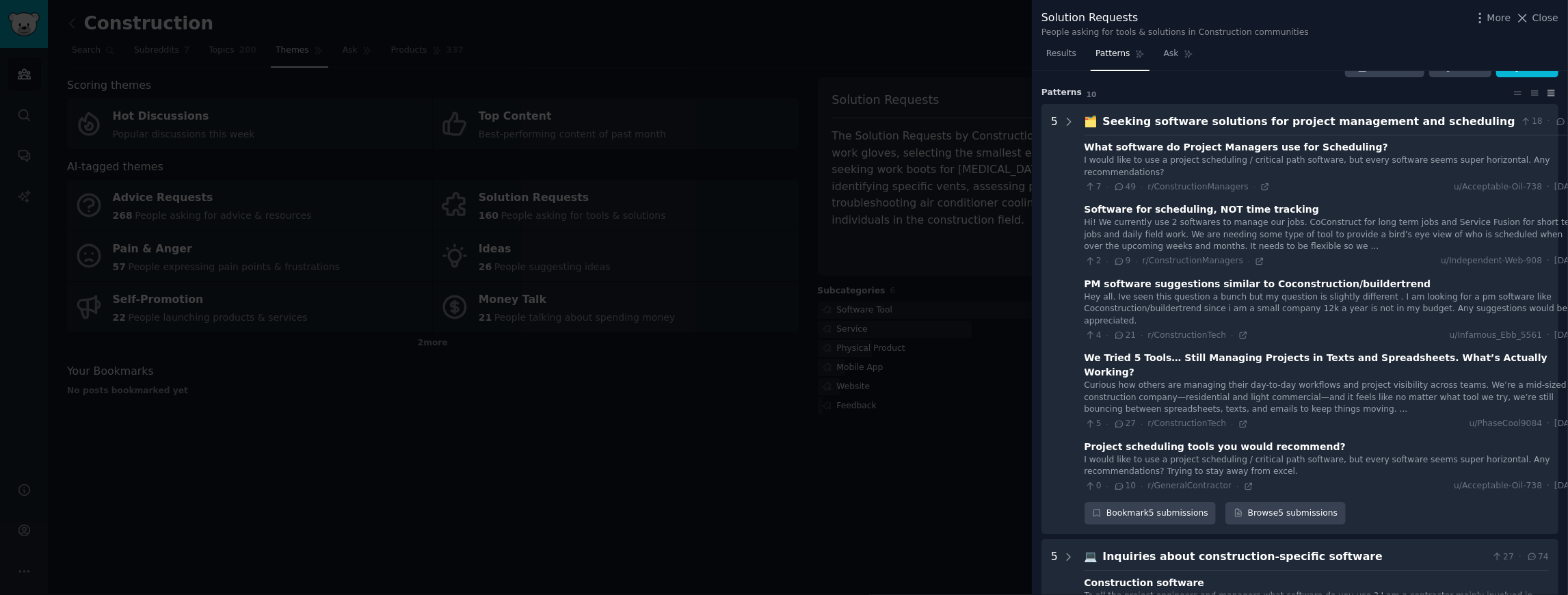
scroll to position [45, 0]
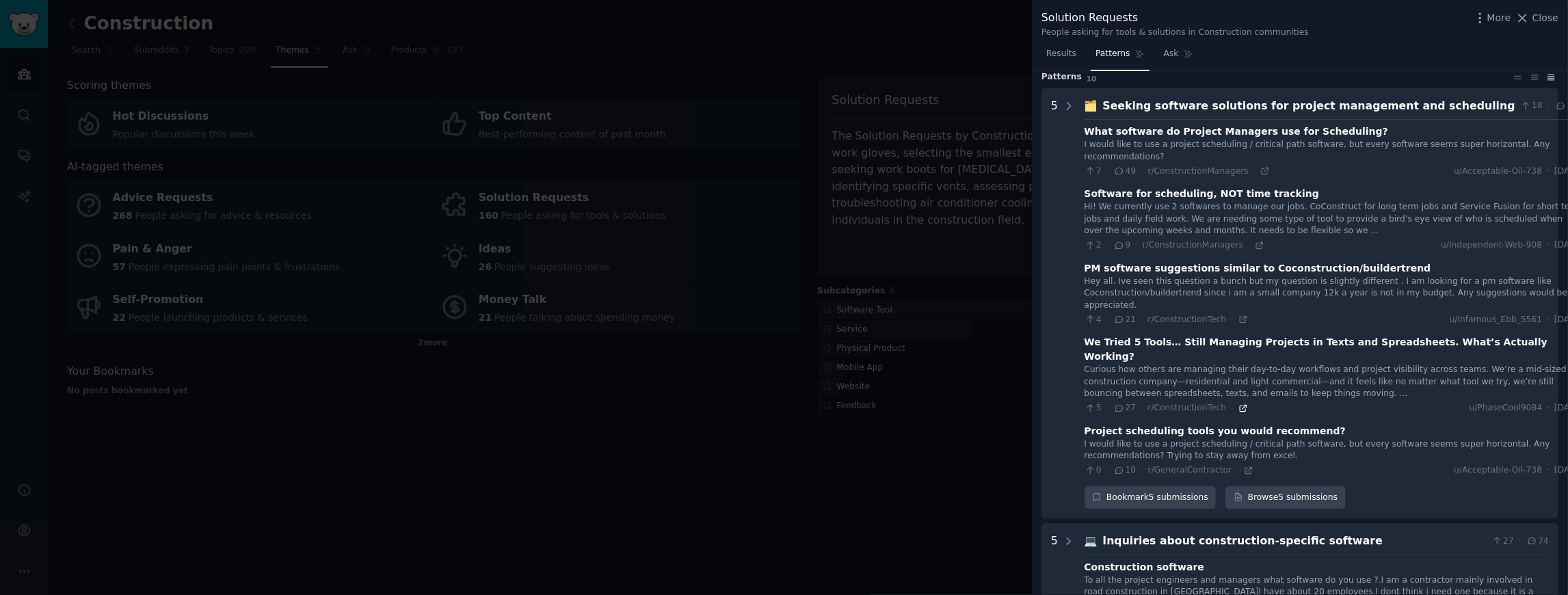
click at [1239, 404] on icon at bounding box center [1244, 409] width 10 height 10
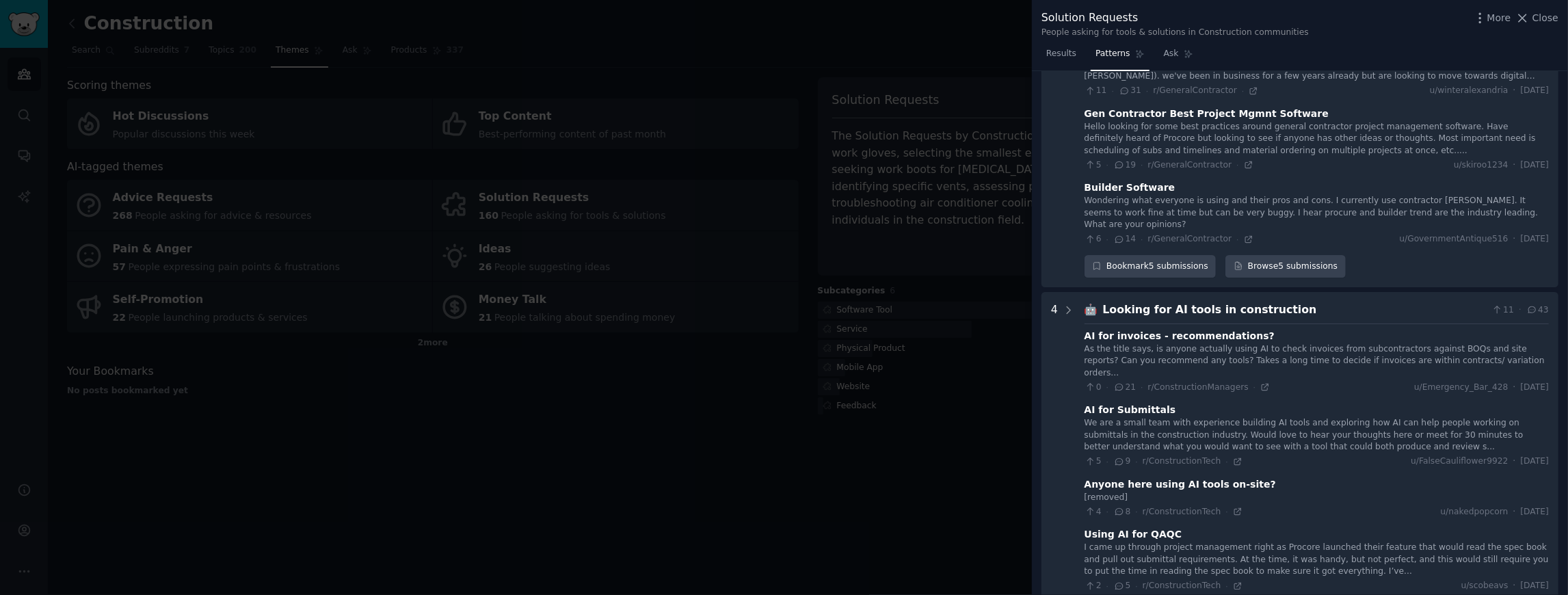
scroll to position [838, 0]
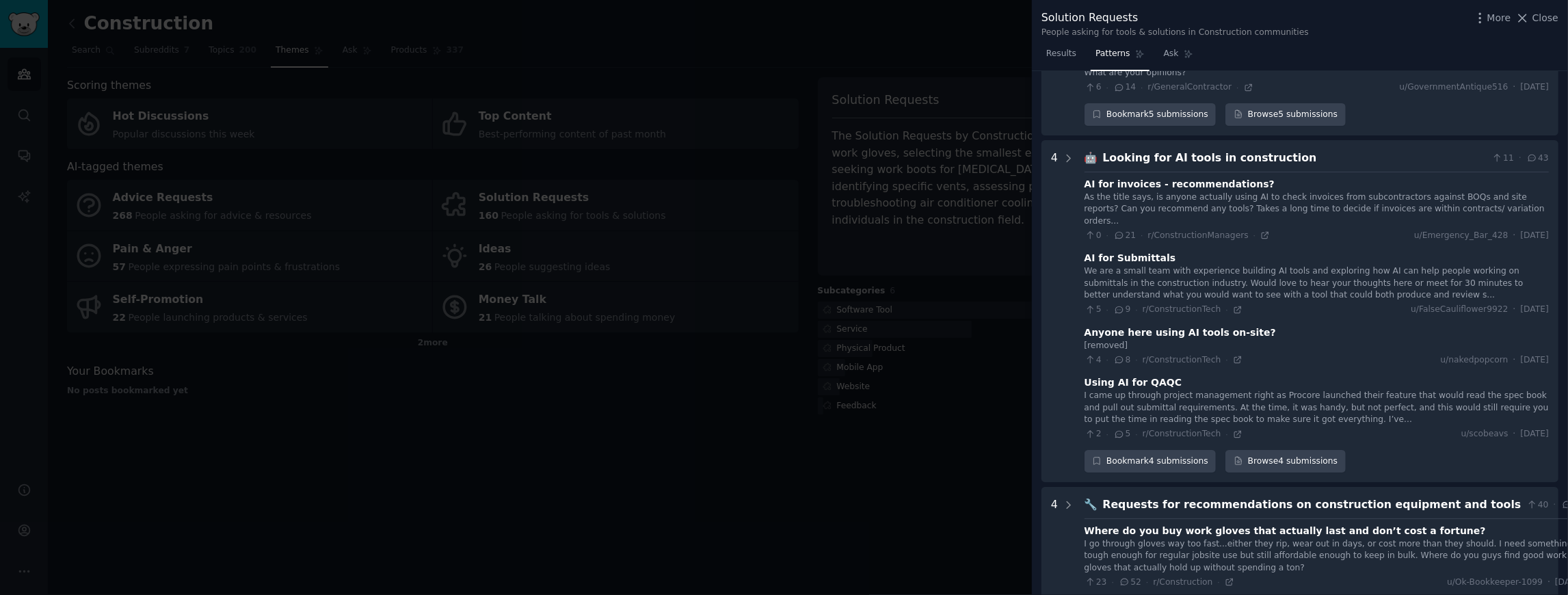
click at [890, 447] on div at bounding box center [784, 297] width 1568 height 595
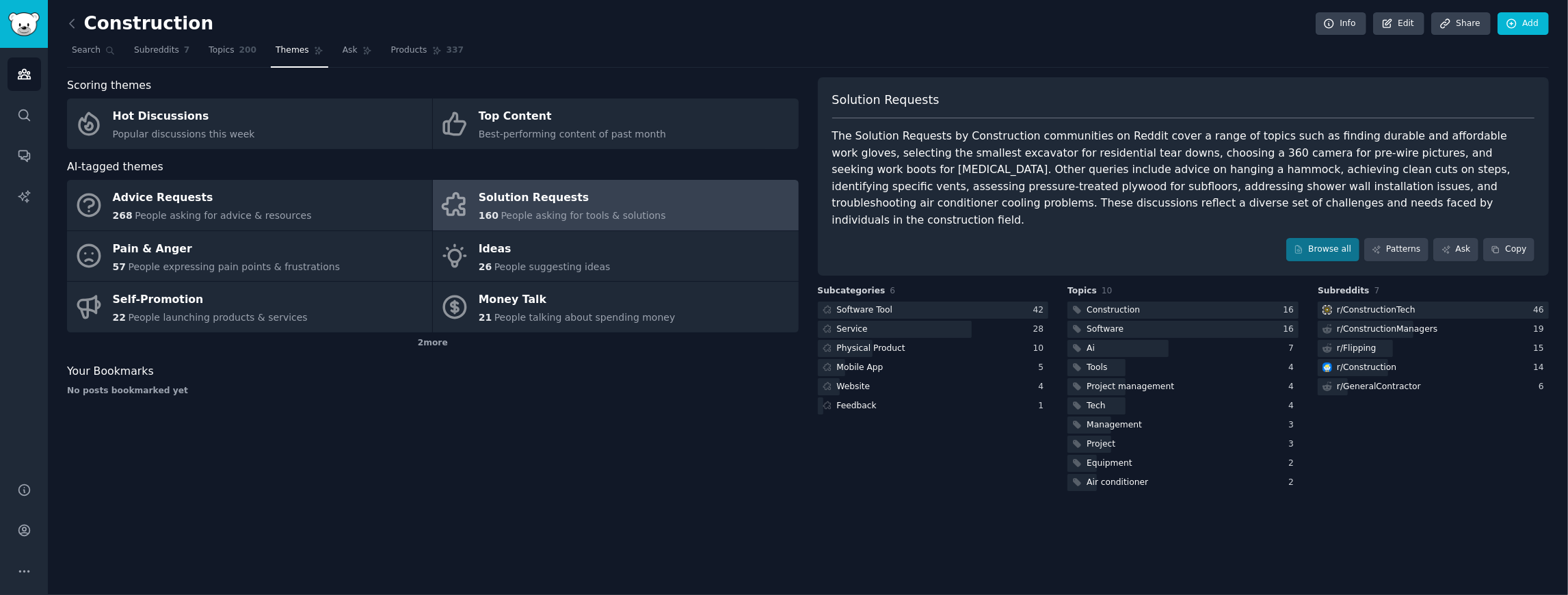
click at [481, 555] on div "Construction Info Edit Share Add Search Subreddits 7 Topics 200 Themes Ask Prod…" at bounding box center [809, 297] width 1521 height 595
click at [969, 553] on div "Construction Info Edit Share Add Search Subreddits 7 Topics 200 Themes Ask Prod…" at bounding box center [809, 297] width 1521 height 595
